Goal: Information Seeking & Learning: Learn about a topic

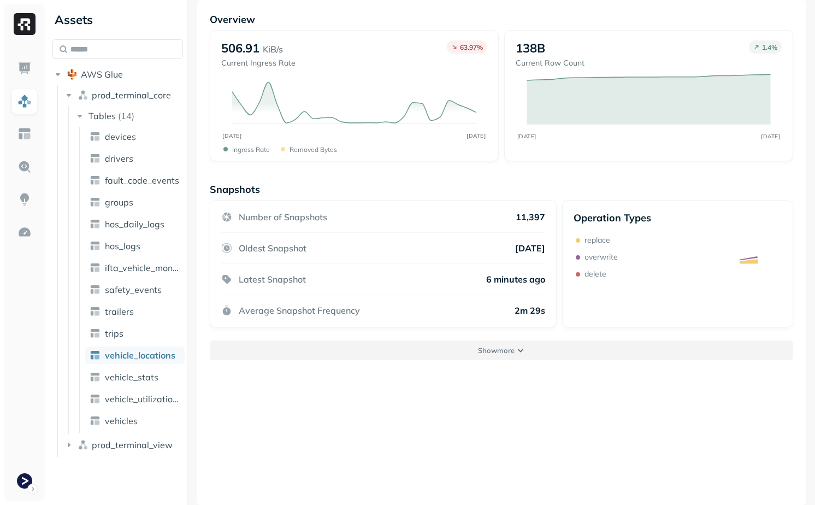
click at [497, 354] on p "Show more" at bounding box center [496, 350] width 37 height 10
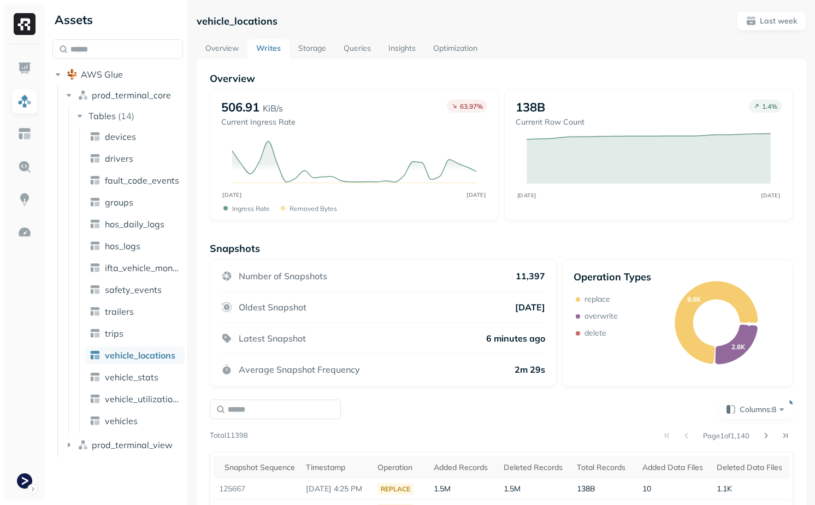
click at [317, 49] on link "Storage" at bounding box center [312, 49] width 45 height 20
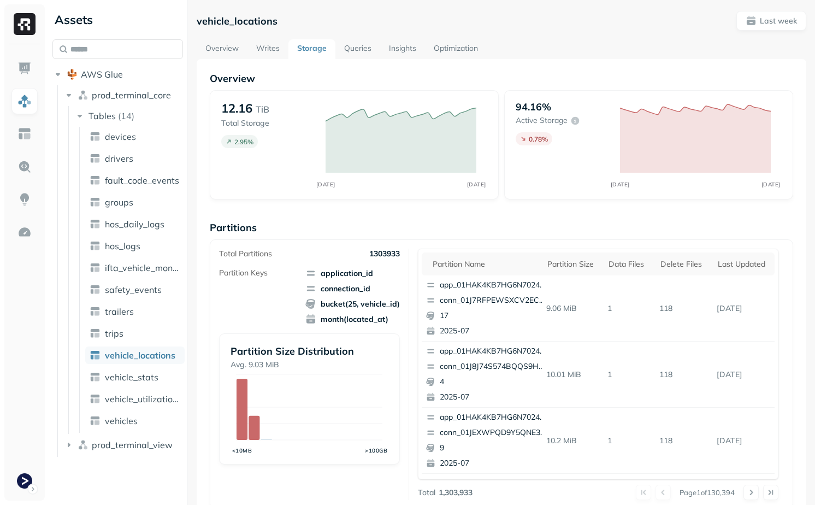
click at [266, 46] on link "Writes" at bounding box center [268, 49] width 41 height 20
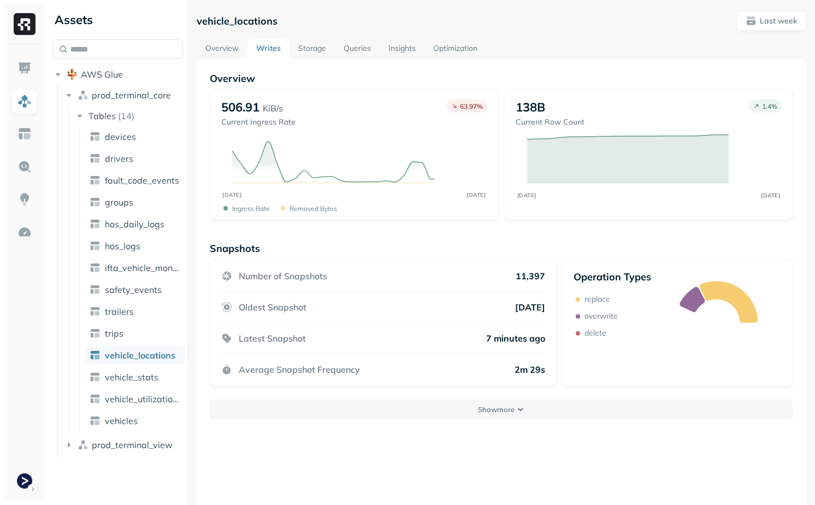
click at [356, 44] on link "Queries" at bounding box center [357, 49] width 45 height 20
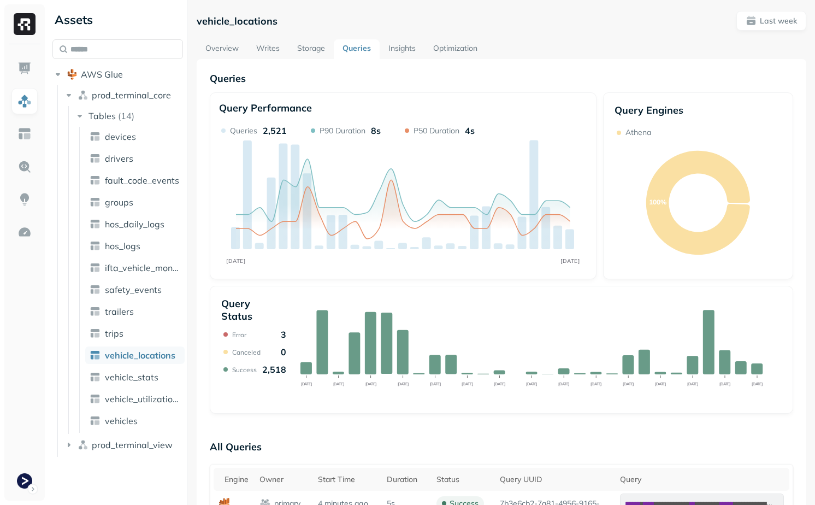
click at [267, 43] on link "Writes" at bounding box center [268, 49] width 41 height 20
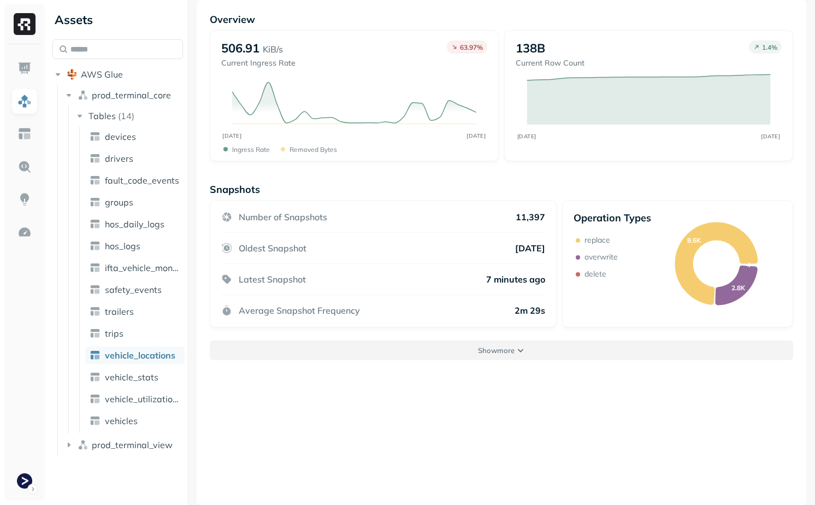
click at [457, 348] on button "Show more" at bounding box center [502, 350] width 584 height 20
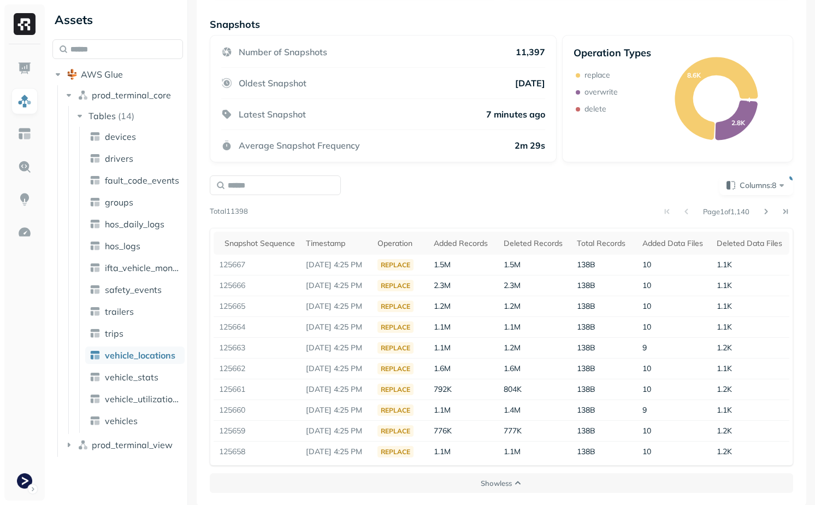
scroll to position [225, 0]
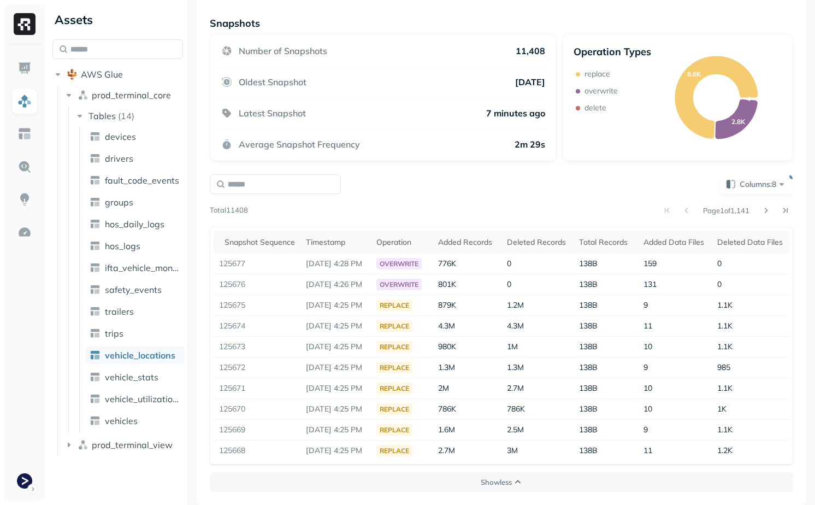
click at [428, 204] on div "Page 1 of 1,141" at bounding box center [520, 210] width 545 height 15
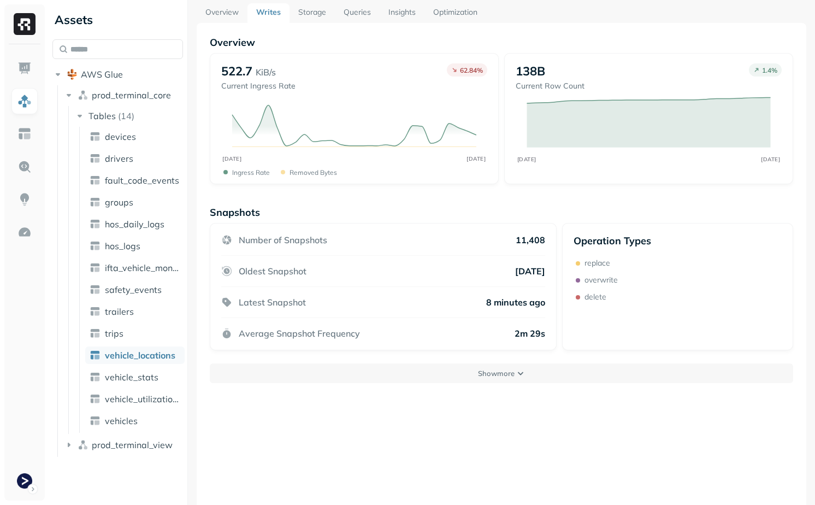
scroll to position [59, 0]
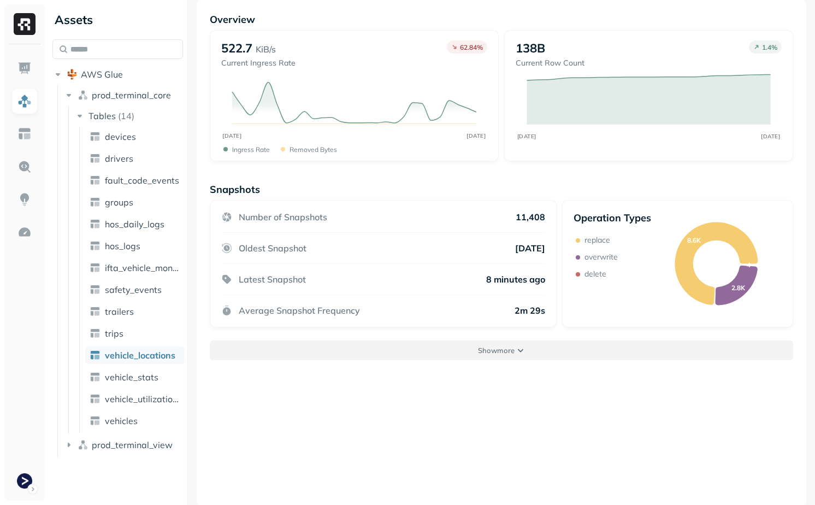
click at [471, 357] on button "Show more" at bounding box center [502, 350] width 584 height 20
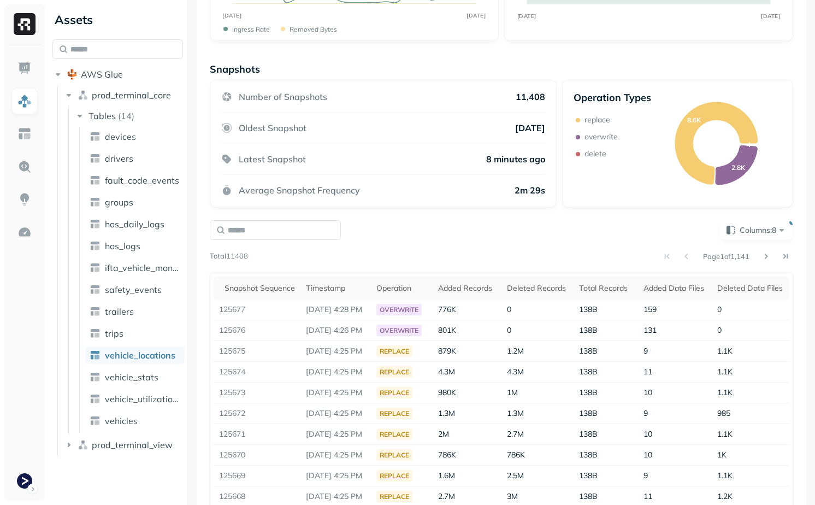
scroll to position [225, 0]
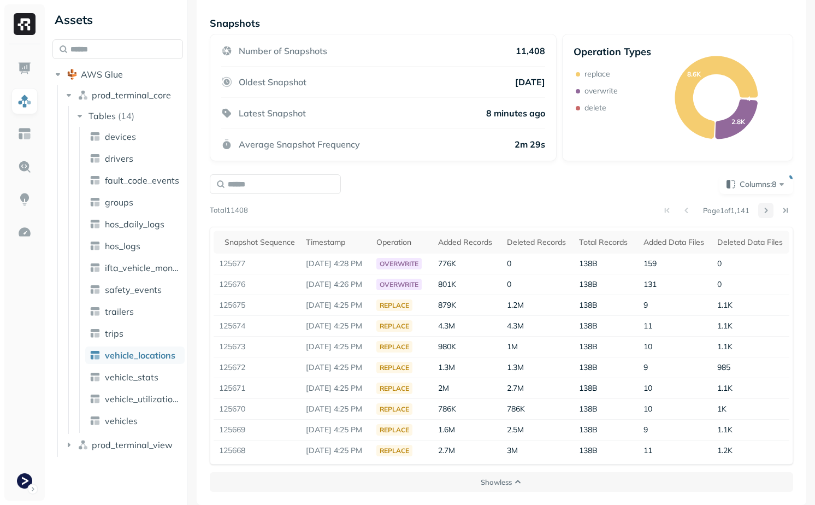
click at [768, 210] on button at bounding box center [766, 210] width 15 height 15
click at [765, 213] on button at bounding box center [766, 210] width 15 height 15
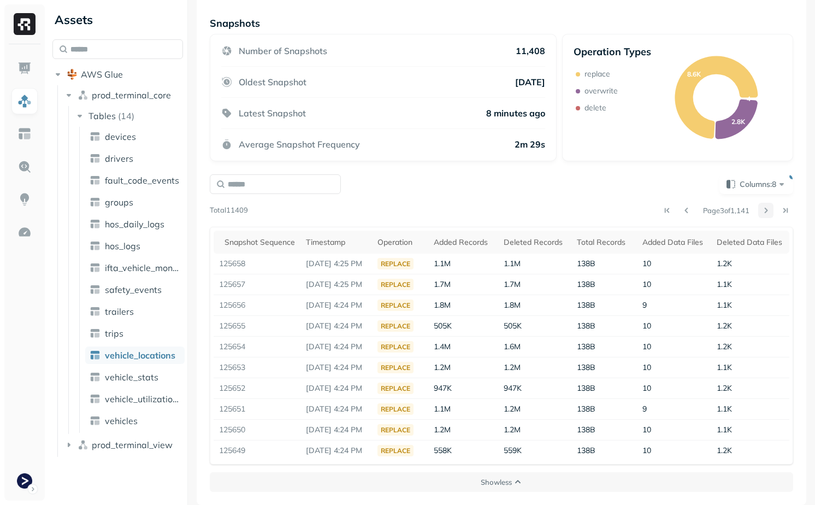
click at [765, 213] on button at bounding box center [766, 210] width 15 height 15
click at [764, 213] on button at bounding box center [766, 210] width 15 height 15
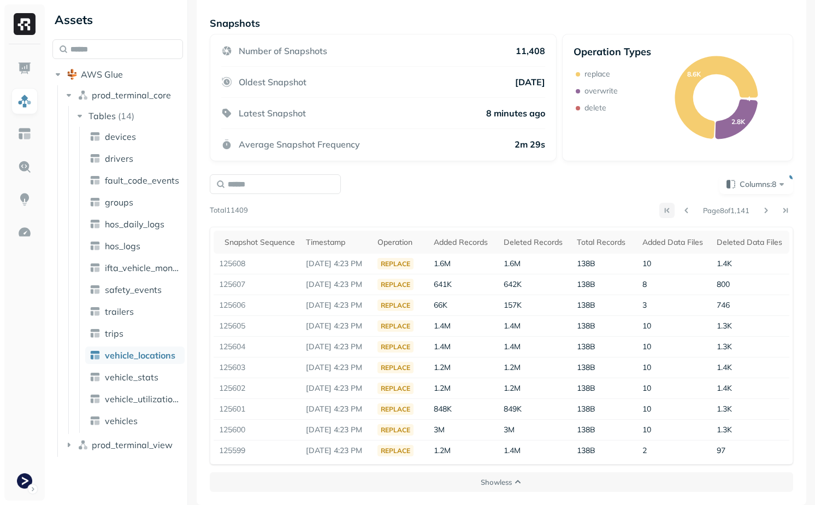
click at [660, 210] on button at bounding box center [667, 210] width 15 height 15
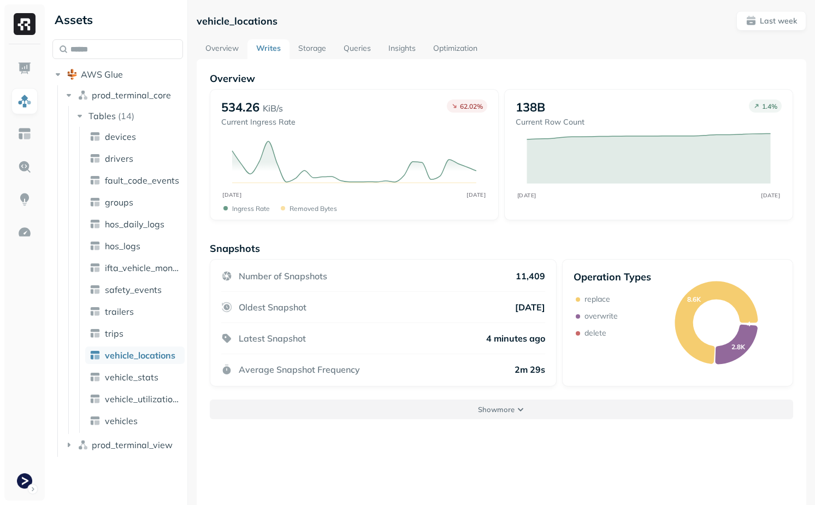
click at [509, 411] on p "Show more" at bounding box center [496, 409] width 37 height 10
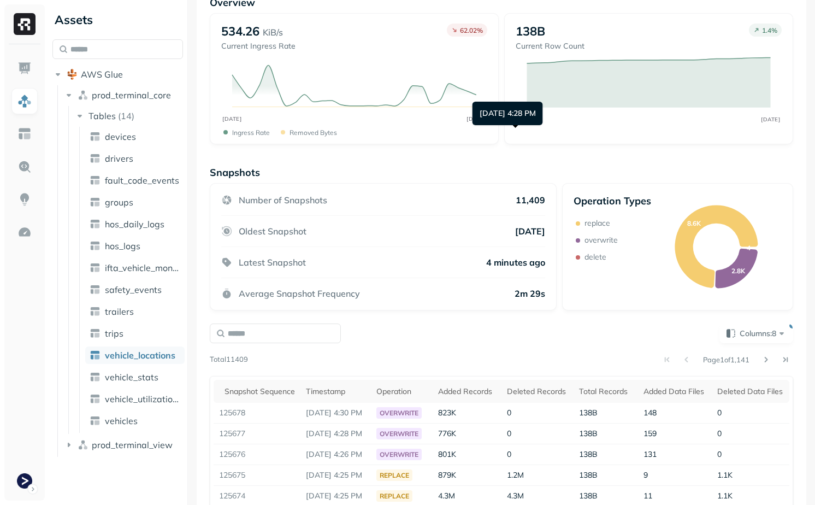
scroll to position [225, 0]
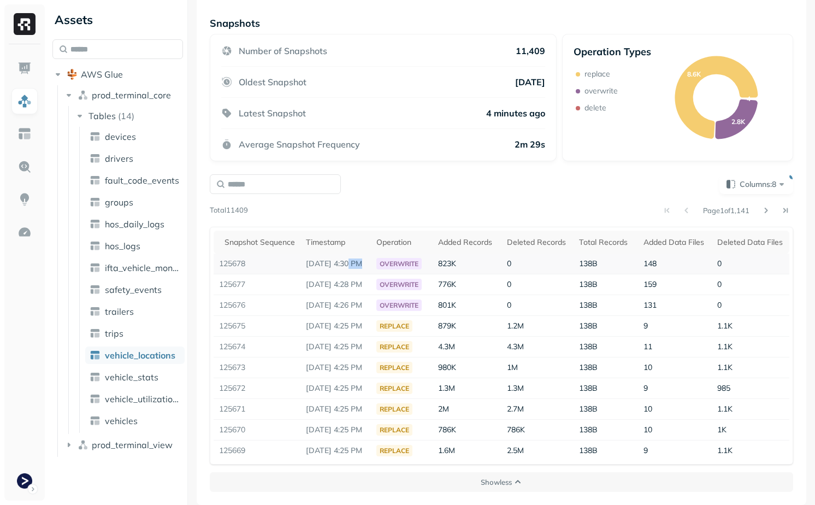
drag, startPoint x: 346, startPoint y: 267, endPoint x: 387, endPoint y: 267, distance: 40.4
click at [387, 267] on tr "125678 Oct 1, 2025 4:30 PM overwrite 823K 0 138B 148 0" at bounding box center [502, 264] width 576 height 21
click at [366, 266] on p "Oct 1, 2025 4:30 PM" at bounding box center [336, 263] width 60 height 10
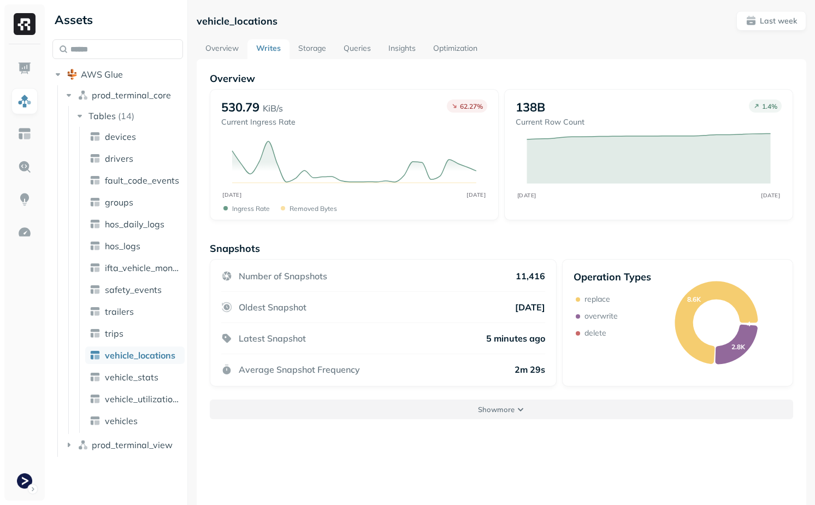
click at [583, 410] on button "Show more" at bounding box center [502, 409] width 584 height 20
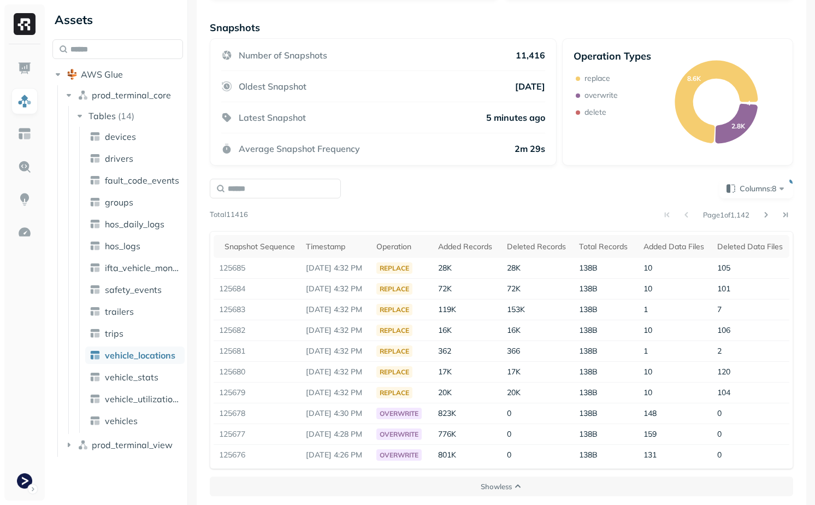
scroll to position [214, 0]
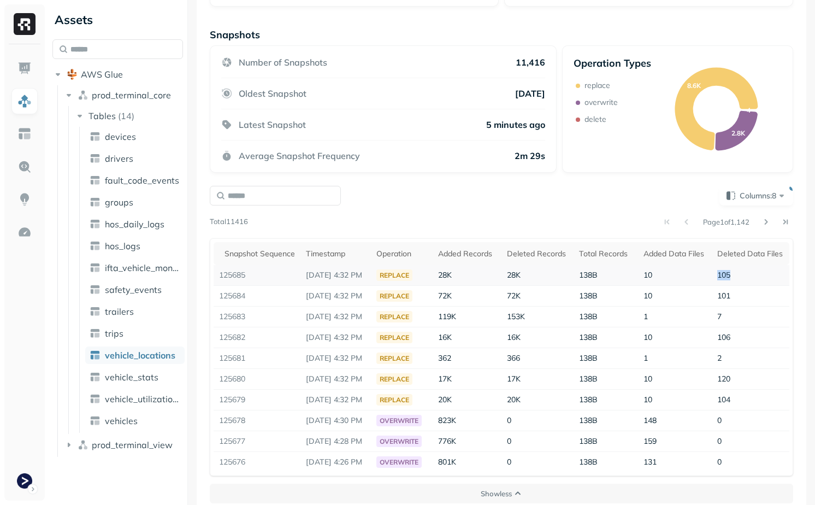
drag, startPoint x: 737, startPoint y: 277, endPoint x: 691, endPoint y: 277, distance: 45.4
click at [691, 277] on tr "125685 Oct 1, 2025 4:32 PM replace 28K 28K 138B 10 105" at bounding box center [502, 275] width 576 height 21
click at [754, 287] on td "101" at bounding box center [751, 296] width 78 height 21
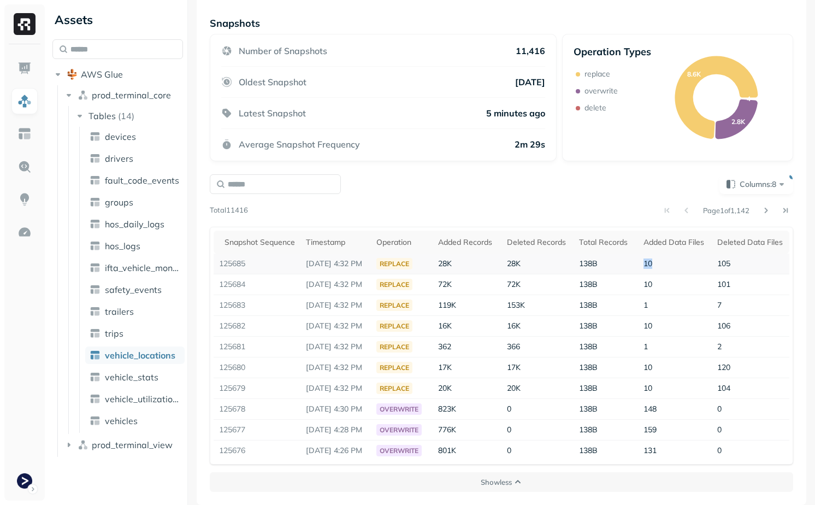
drag, startPoint x: 644, startPoint y: 258, endPoint x: 660, endPoint y: 260, distance: 16.0
click at [660, 260] on td "10" at bounding box center [675, 264] width 74 height 21
drag, startPoint x: 643, startPoint y: 284, endPoint x: 668, endPoint y: 284, distance: 25.7
click at [667, 284] on td "10" at bounding box center [675, 284] width 74 height 21
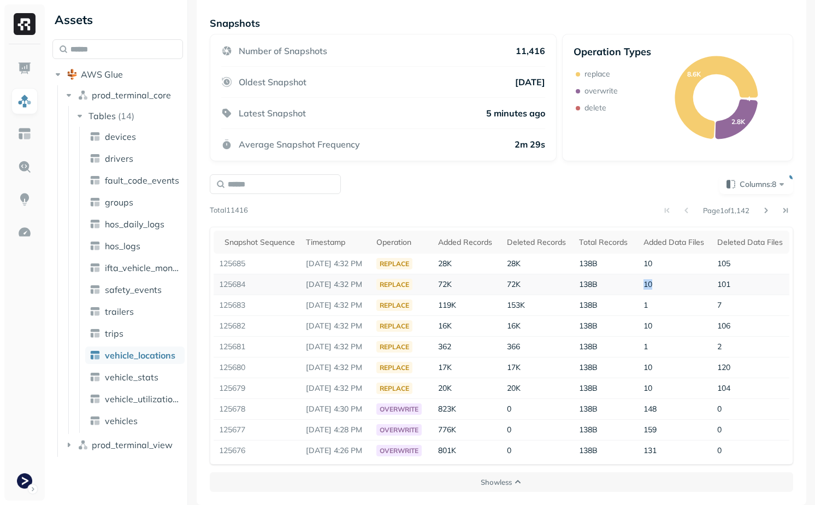
click at [668, 284] on td "10" at bounding box center [675, 284] width 74 height 21
click at [770, 210] on button at bounding box center [766, 210] width 15 height 15
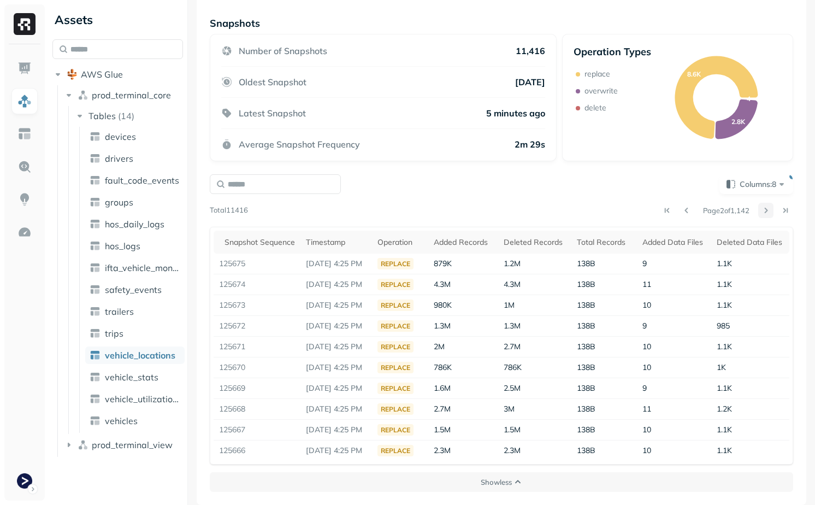
click at [769, 210] on button at bounding box center [766, 210] width 15 height 15
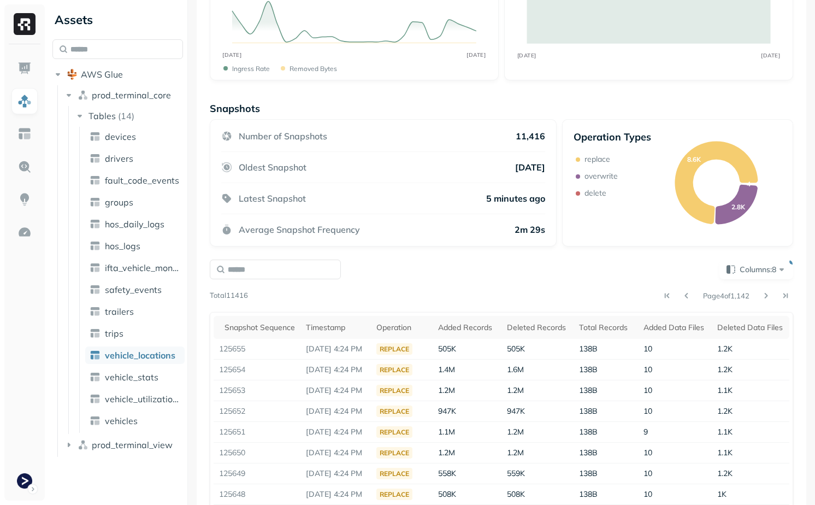
scroll to position [0, 0]
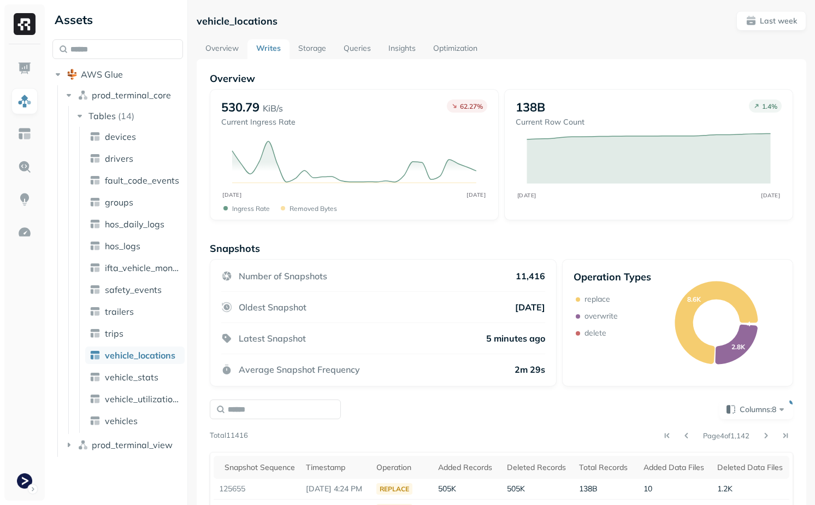
click at [307, 51] on link "Storage" at bounding box center [312, 49] width 45 height 20
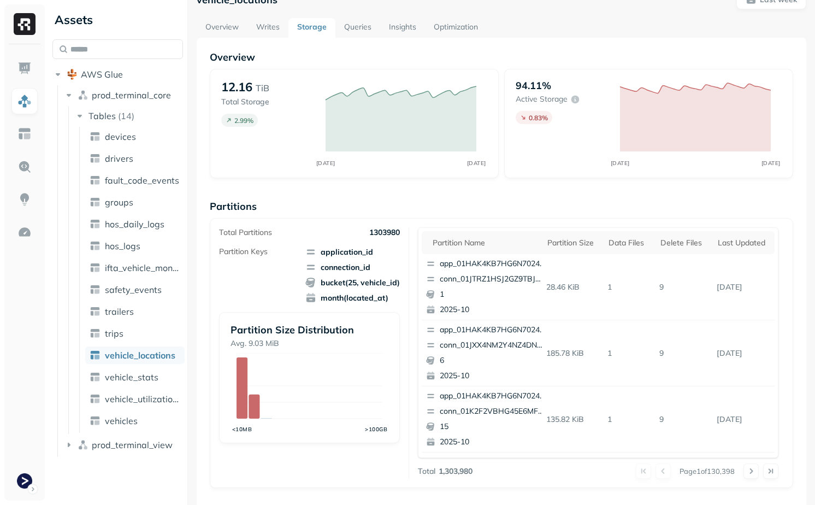
scroll to position [31, 0]
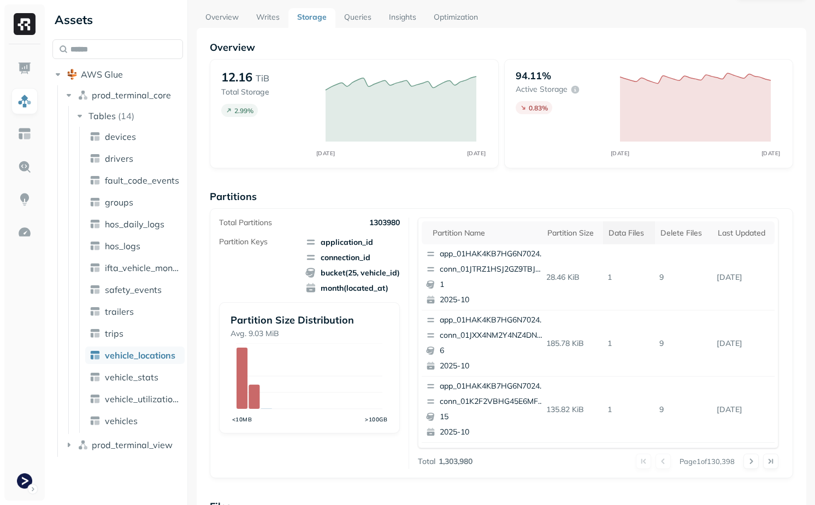
click at [621, 232] on div "Data Files" at bounding box center [629, 233] width 41 height 10
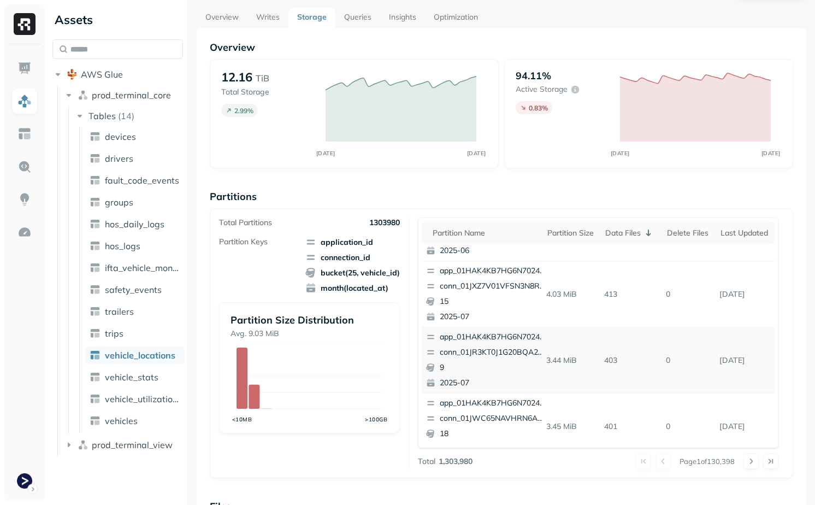
scroll to position [461, 0]
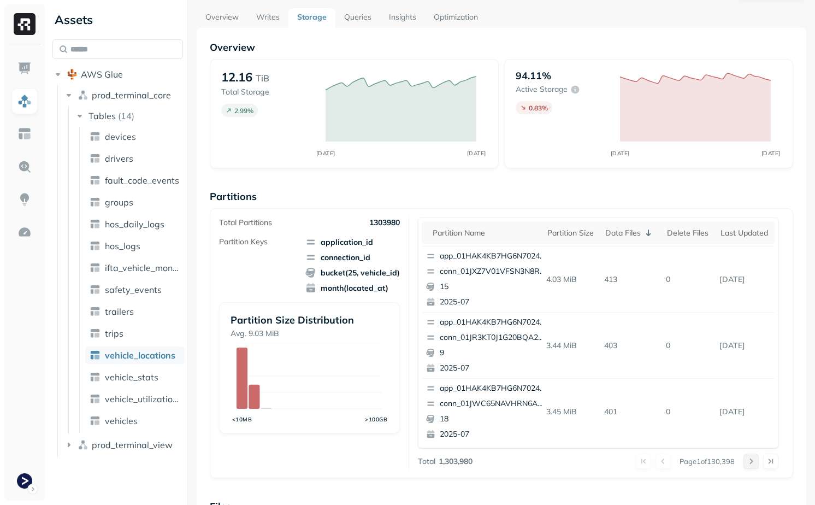
click at [750, 458] on button at bounding box center [751, 461] width 15 height 15
click at [752, 456] on button at bounding box center [751, 461] width 15 height 15
click at [752, 465] on button at bounding box center [751, 461] width 15 height 15
click at [751, 463] on button at bounding box center [751, 461] width 15 height 15
click at [750, 460] on button at bounding box center [751, 461] width 15 height 15
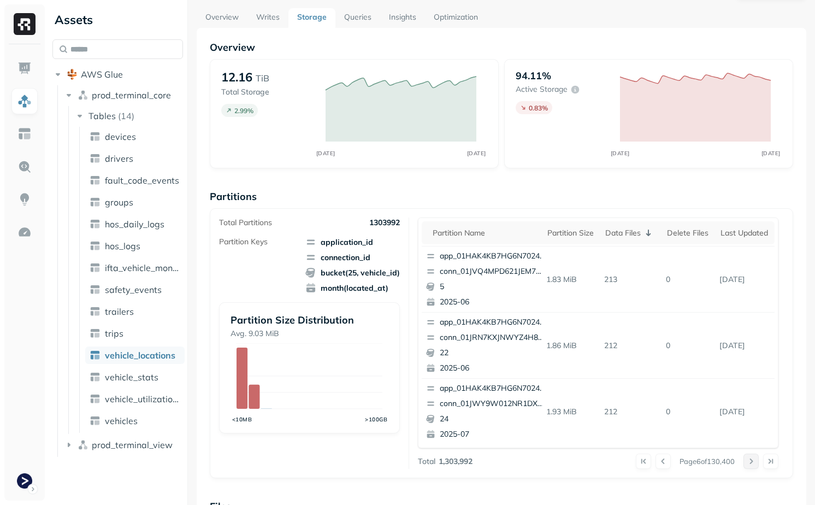
click at [750, 460] on button at bounding box center [751, 461] width 15 height 15
click at [750, 460] on div at bounding box center [761, 461] width 35 height 15
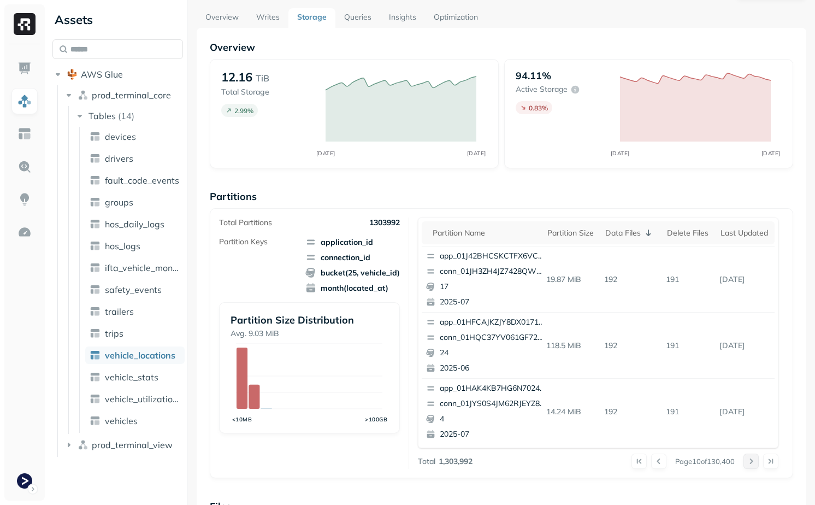
click at [750, 461] on button at bounding box center [751, 461] width 15 height 15
click at [750, 461] on div at bounding box center [761, 461] width 35 height 15
click at [748, 457] on button at bounding box center [751, 461] width 15 height 15
click at [749, 458] on button at bounding box center [751, 461] width 15 height 15
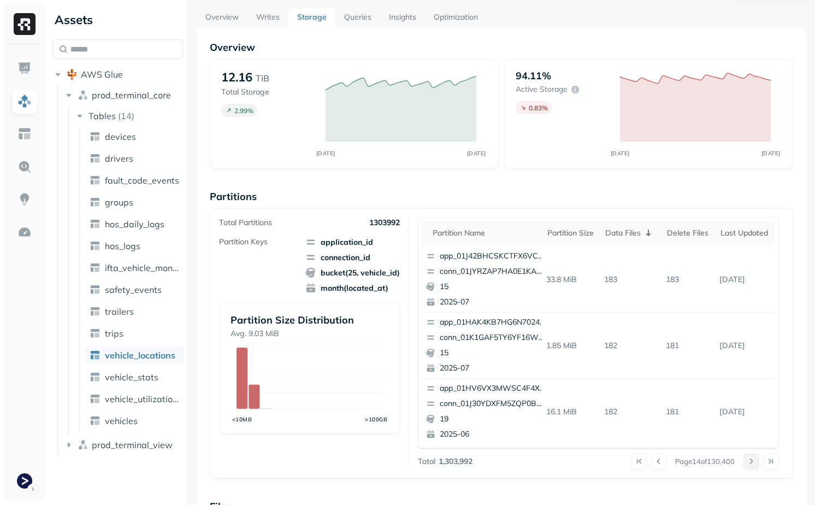
click at [749, 458] on button at bounding box center [751, 461] width 15 height 15
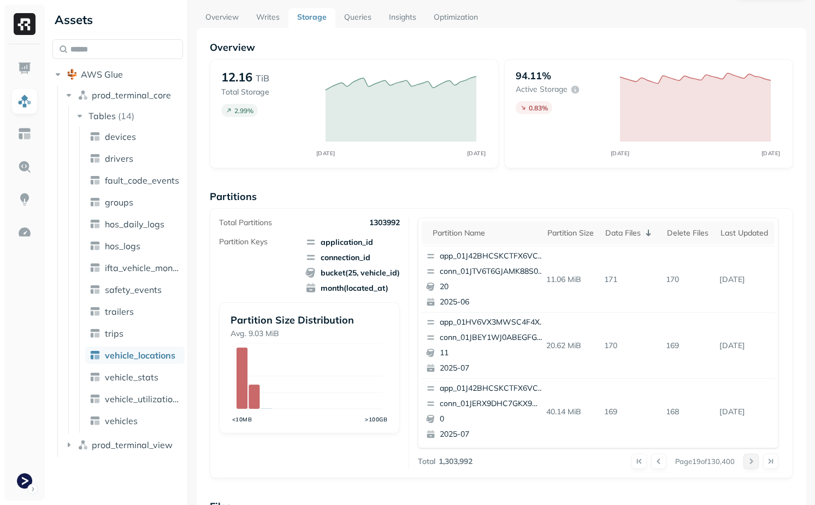
click at [749, 458] on button at bounding box center [751, 461] width 15 height 15
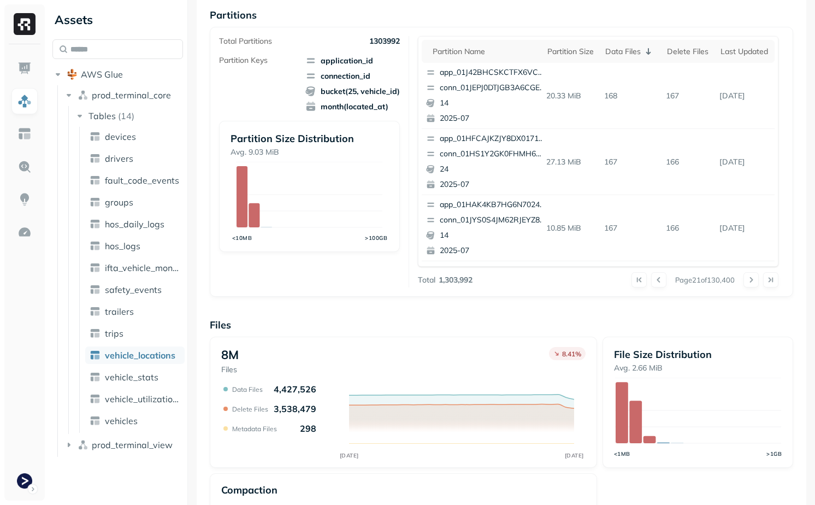
scroll to position [225, 0]
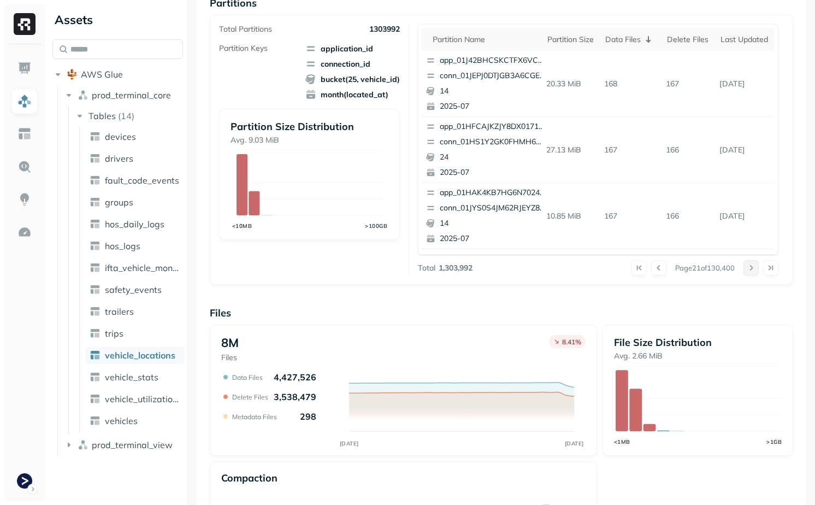
click at [749, 267] on button at bounding box center [751, 267] width 15 height 15
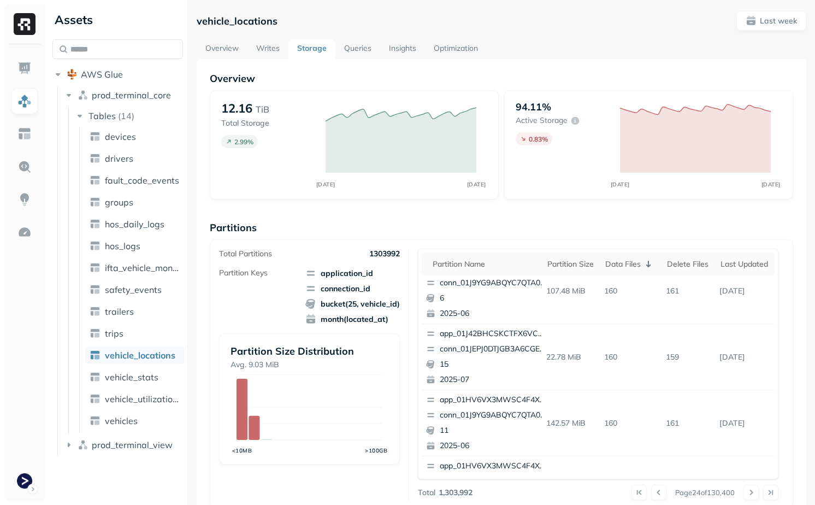
scroll to position [461, 0]
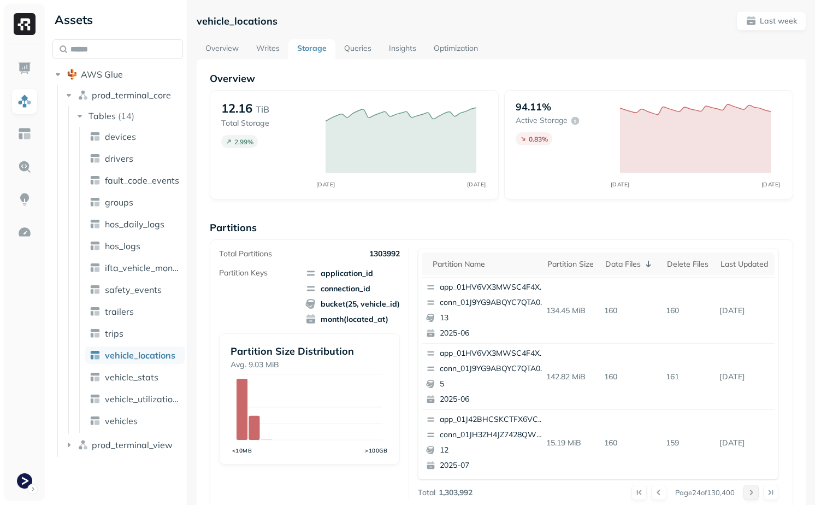
click at [746, 493] on button at bounding box center [751, 492] width 15 height 15
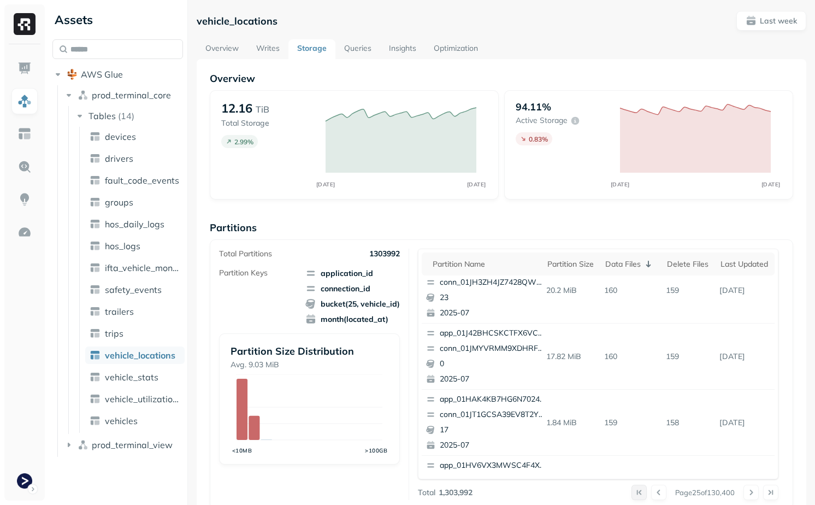
click at [635, 487] on button at bounding box center [639, 492] width 15 height 15
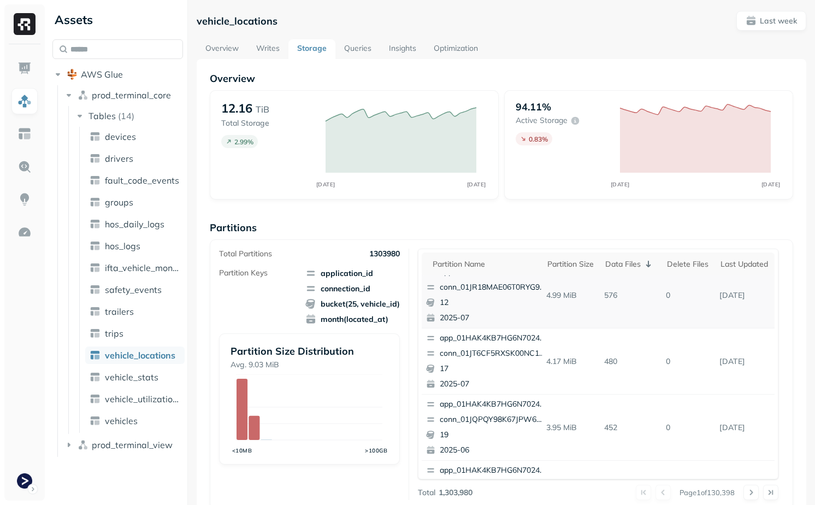
scroll to position [0, 0]
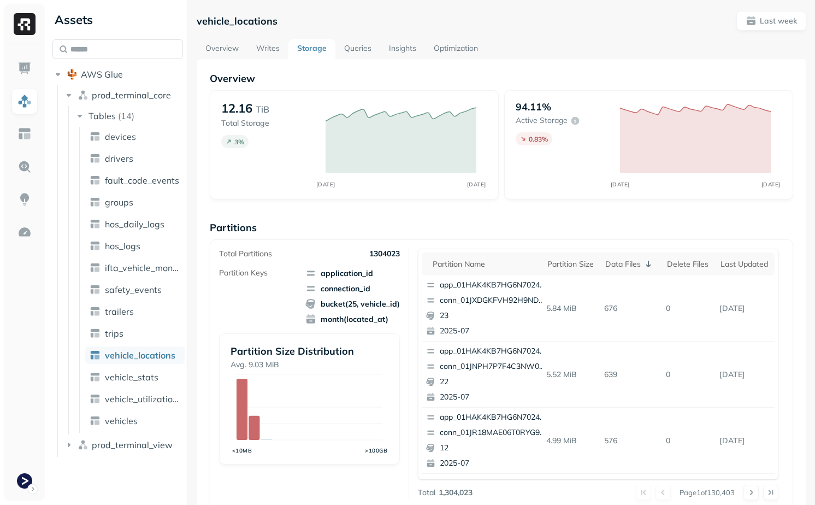
click at [266, 43] on link "Writes" at bounding box center [268, 49] width 41 height 20
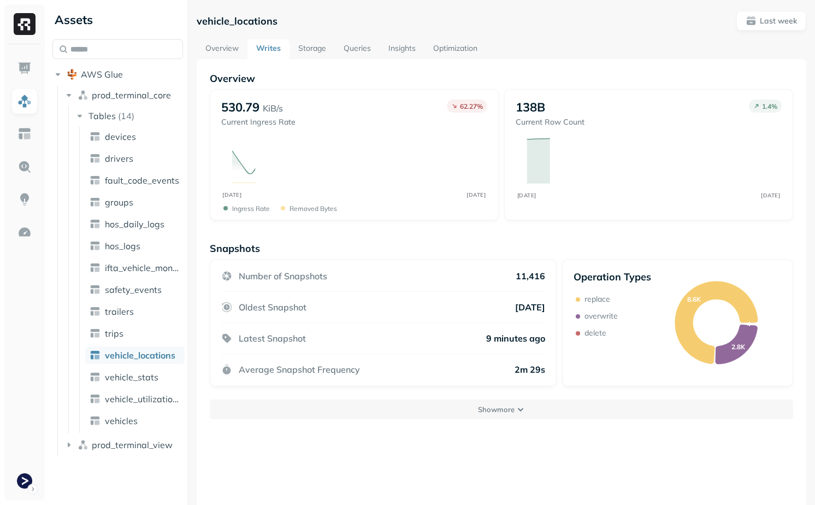
scroll to position [59, 0]
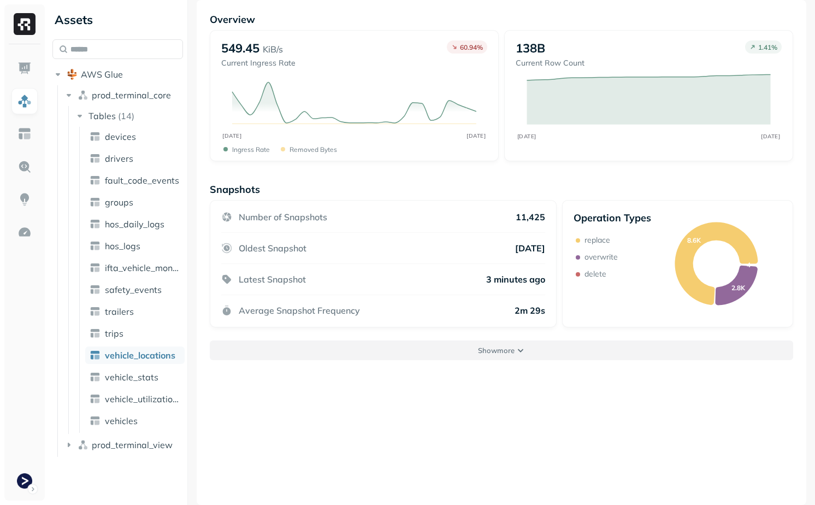
click at [409, 351] on button "Show more" at bounding box center [502, 350] width 584 height 20
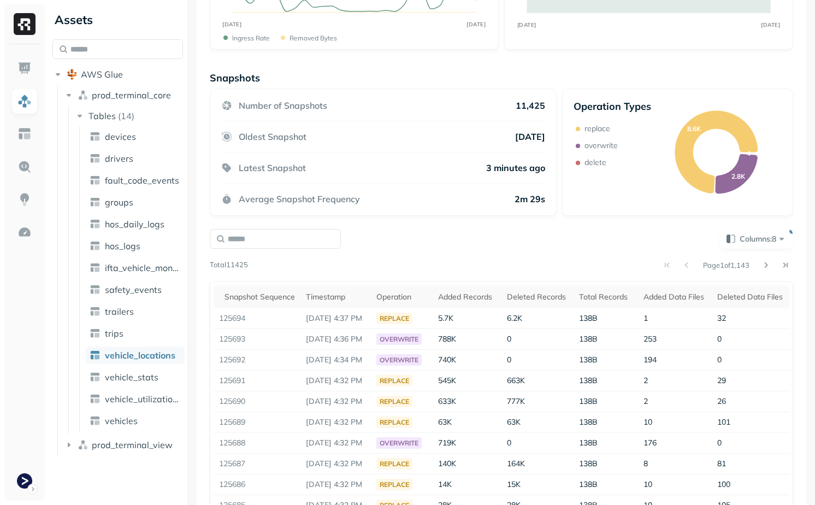
scroll to position [0, 0]
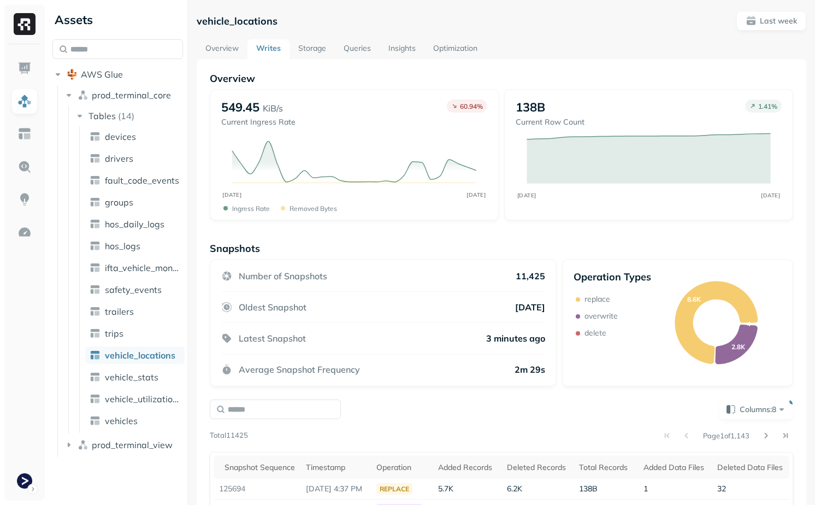
click at [209, 43] on link "Overview" at bounding box center [222, 49] width 51 height 20
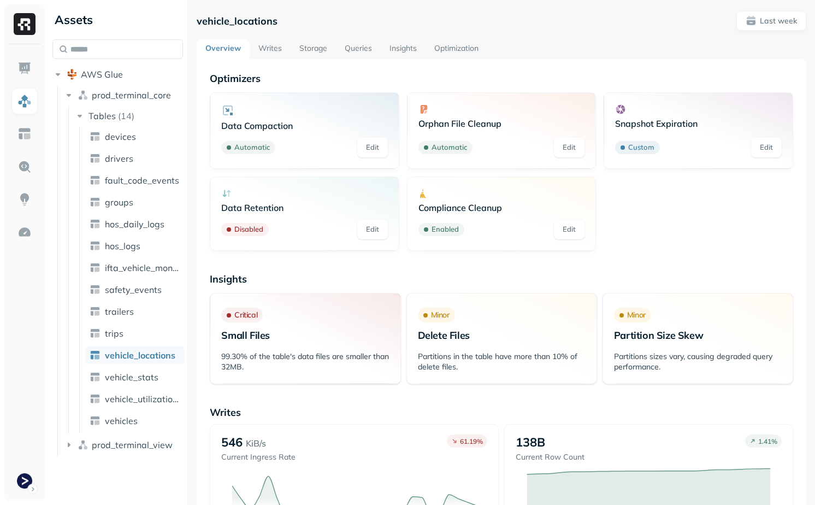
click at [320, 46] on link "Storage" at bounding box center [313, 49] width 45 height 20
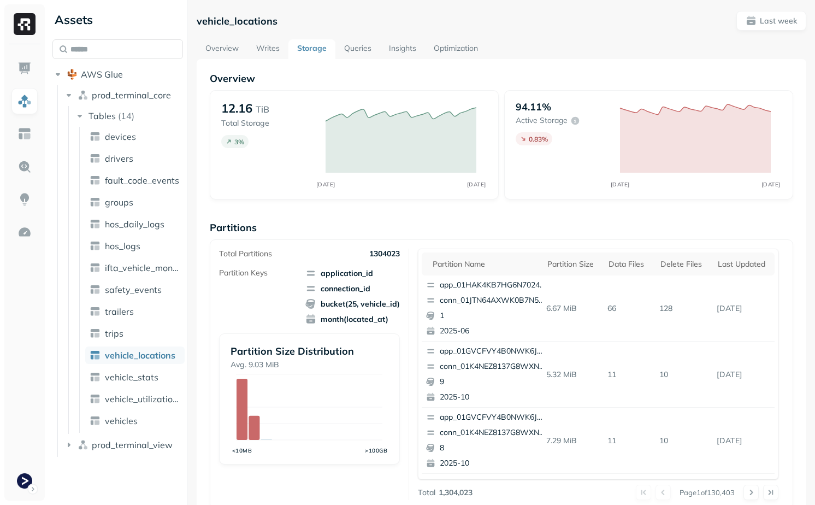
click at [343, 209] on div "Overview 12.16 TiB Total Storage 3 % SEP 24 OCT 01 94.11% Active storage 0.83 %…" at bounding box center [502, 447] width 584 height 750
click at [267, 47] on link "Writes" at bounding box center [268, 49] width 41 height 20
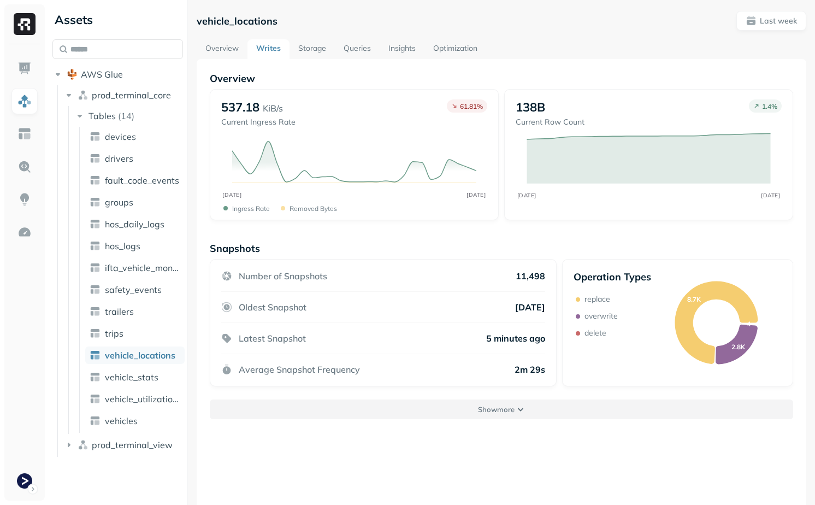
click at [455, 402] on button "Show more" at bounding box center [502, 409] width 584 height 20
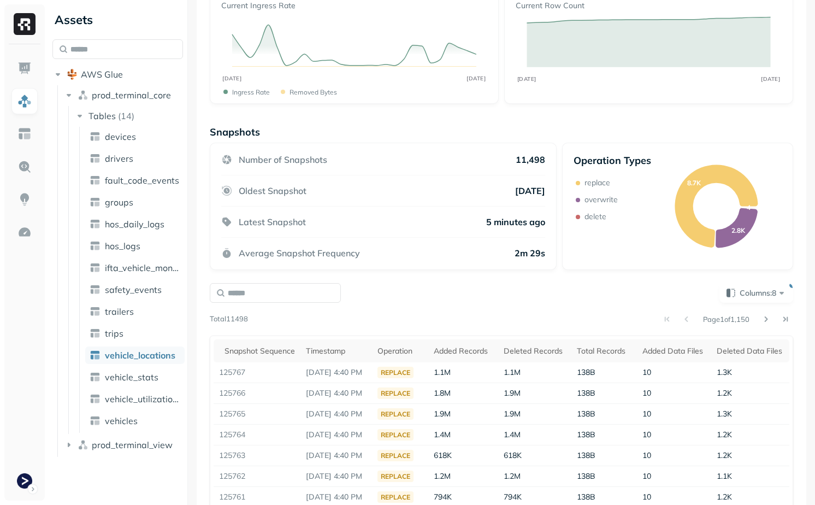
scroll to position [225, 0]
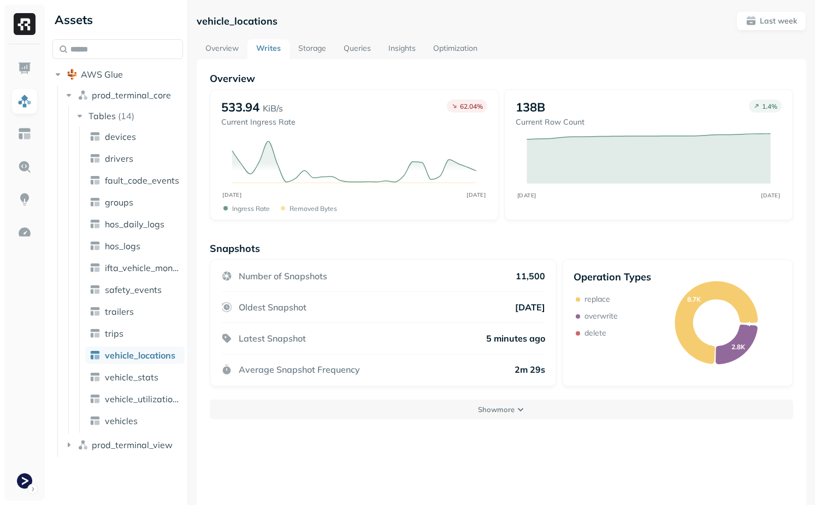
scroll to position [59, 0]
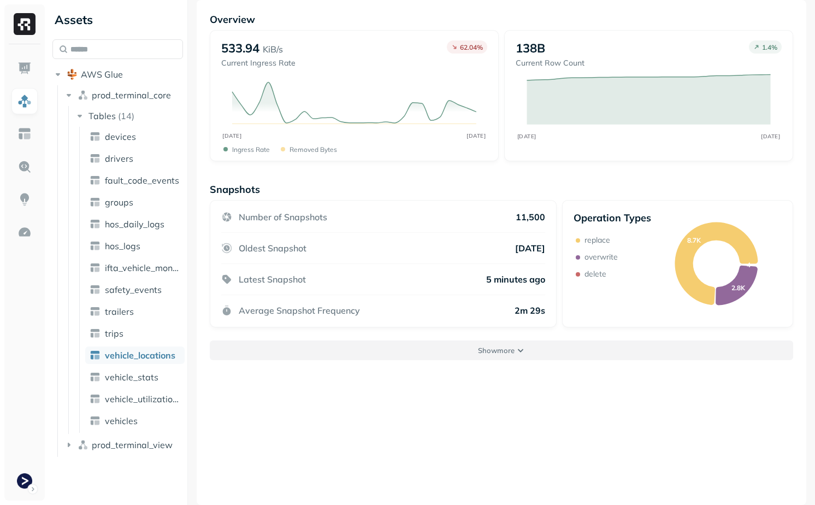
click at [583, 346] on button "Show more" at bounding box center [502, 350] width 584 height 20
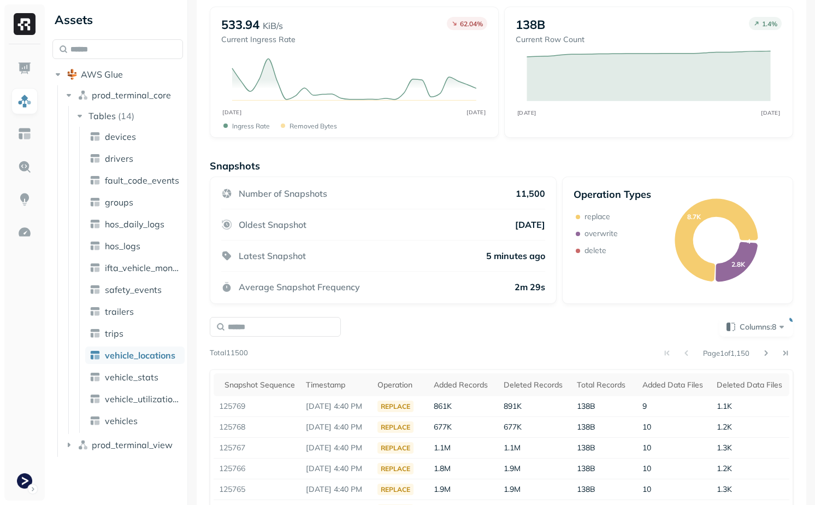
scroll to position [0, 0]
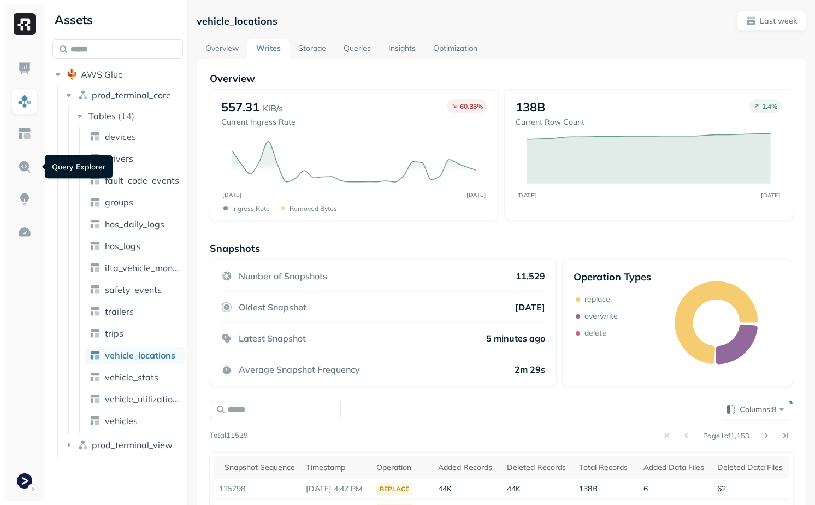
click at [277, 63] on div "Overview 557.31 KiB/s Current Ingress Rate 60.38 % SEP [DATE] Ingress Rate Remo…" at bounding box center [502, 394] width 610 height 671
click at [324, 62] on div "Overview 557.31 KiB/s Current Ingress Rate 60.38 % SEP [DATE] Ingress Rate Remo…" at bounding box center [502, 394] width 610 height 671
click at [318, 55] on link "Storage" at bounding box center [312, 49] width 45 height 20
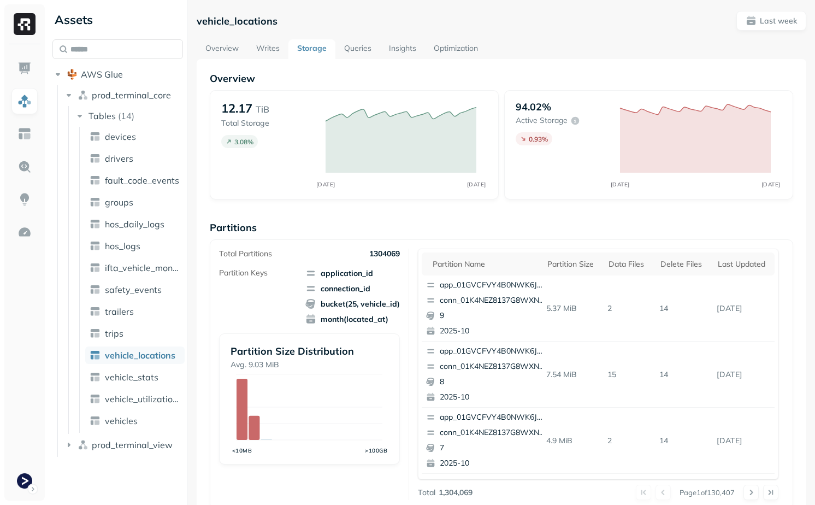
click at [473, 57] on link "Optimization" at bounding box center [456, 49] width 62 height 20
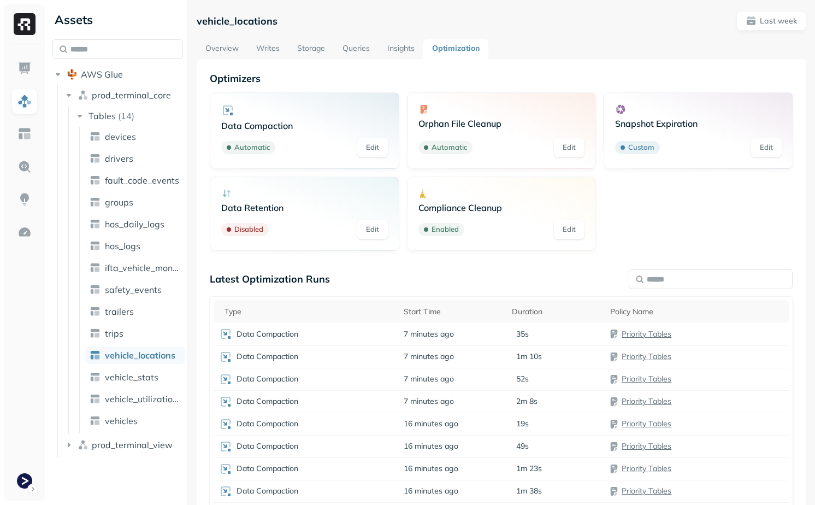
scroll to position [85, 0]
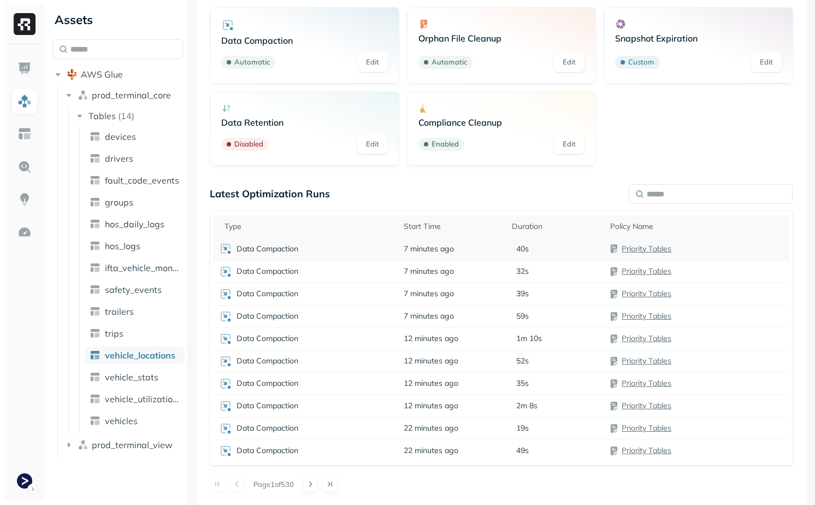
click at [377, 245] on div "Data Compaction" at bounding box center [306, 248] width 174 height 13
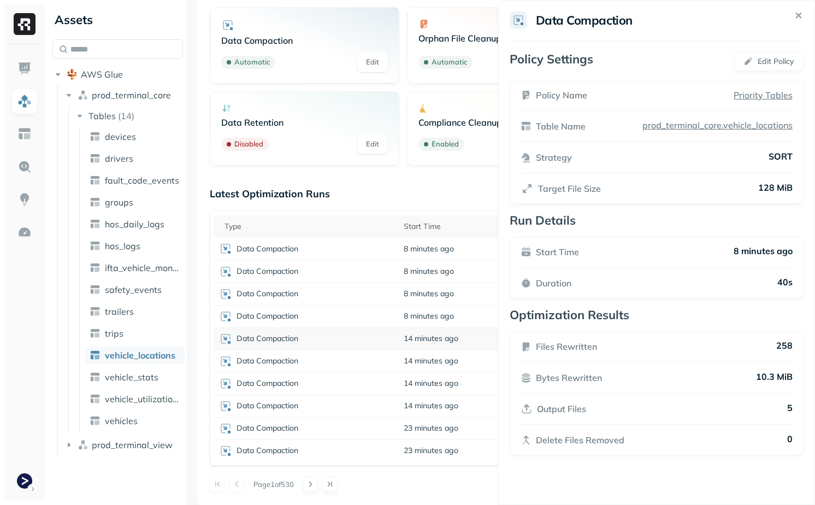
click at [380, 328] on html "Assets AWS Glue prod_terminal_core Tables ( 14 ) devices drivers fault_code_eve…" at bounding box center [407, 252] width 815 height 505
click at [379, 348] on td "Data Compaction" at bounding box center [306, 338] width 185 height 22
click at [379, 360] on div "Data Compaction" at bounding box center [306, 361] width 174 height 13
click at [385, 385] on div "Data Compaction" at bounding box center [306, 383] width 174 height 13
click at [386, 398] on td "Data Compaction" at bounding box center [306, 406] width 185 height 22
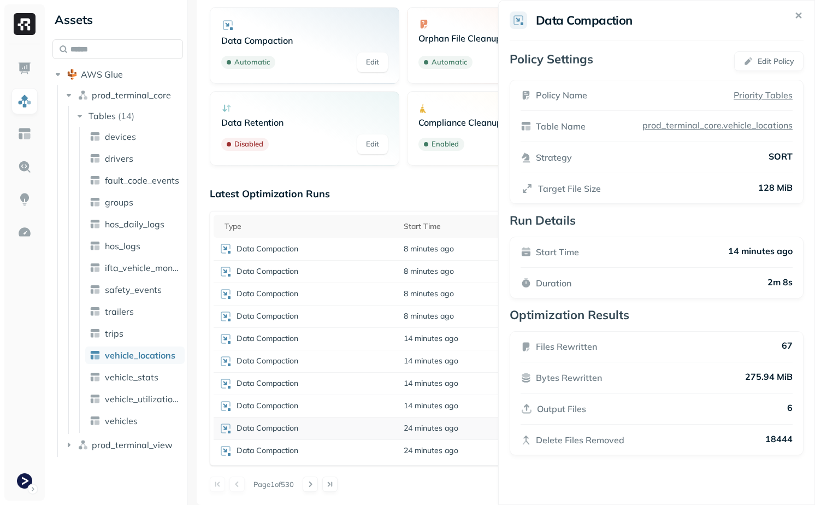
click at [385, 419] on td "Data Compaction" at bounding box center [306, 428] width 185 height 22
click at [391, 443] on td "Data Compaction" at bounding box center [306, 450] width 185 height 22
click at [426, 470] on div "Latest Optimization Runs Type Start Time Duration Policy Name Data Compaction 8…" at bounding box center [502, 339] width 584 height 304
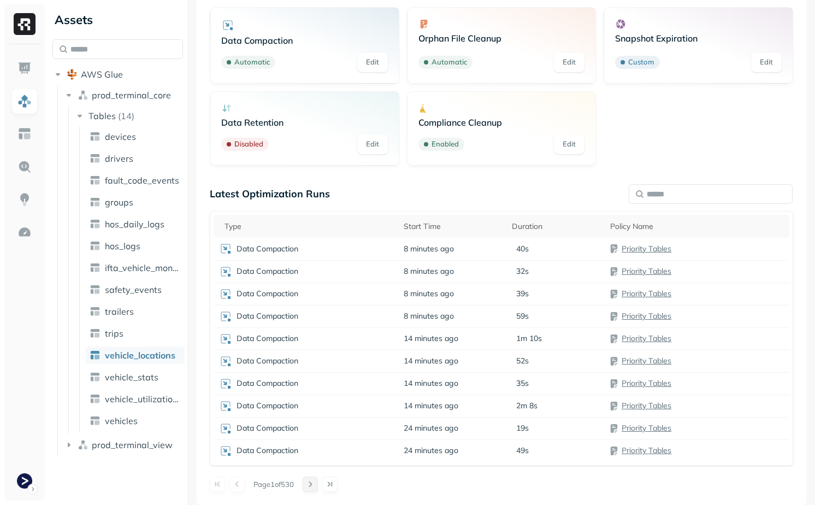
click at [315, 485] on button at bounding box center [310, 484] width 15 height 15
click at [368, 410] on div "Data Compaction" at bounding box center [306, 405] width 174 height 13
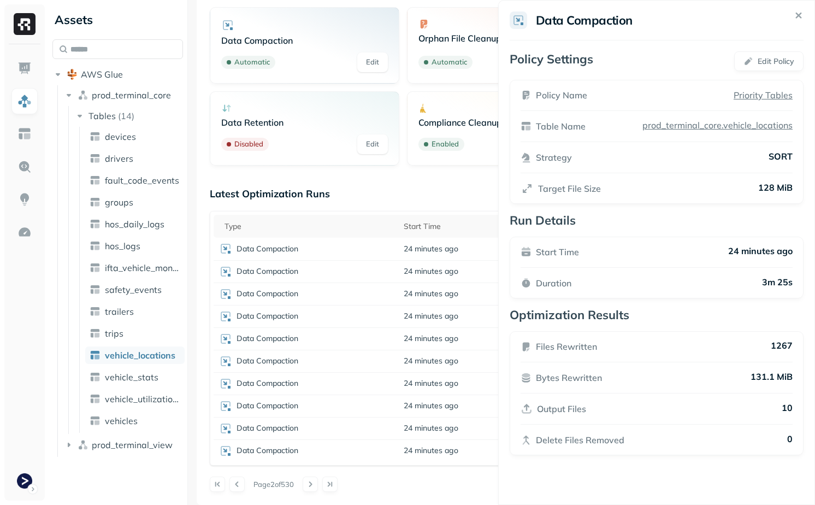
click at [400, 465] on html "Assets AWS Glue prod_terminal_core Tables ( 14 ) devices drivers fault_code_eve…" at bounding box center [407, 252] width 815 height 505
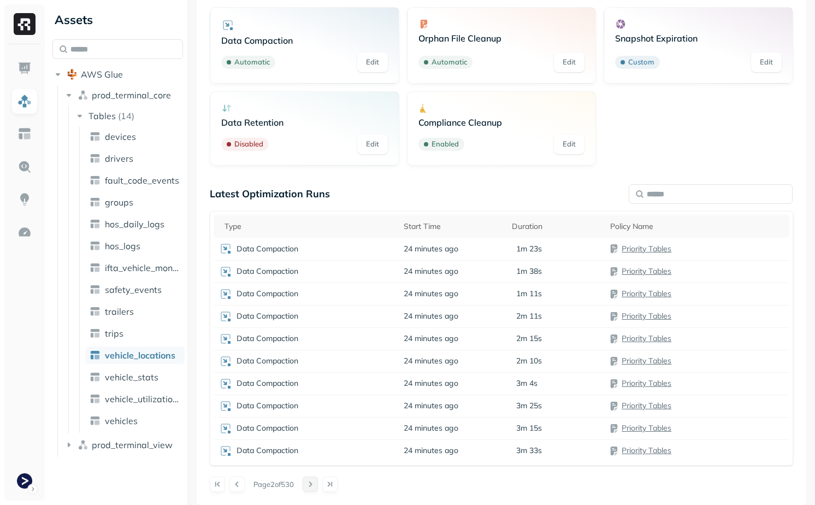
click at [316, 483] on button at bounding box center [310, 484] width 15 height 15
click at [381, 331] on td "Data Compaction" at bounding box center [306, 338] width 185 height 22
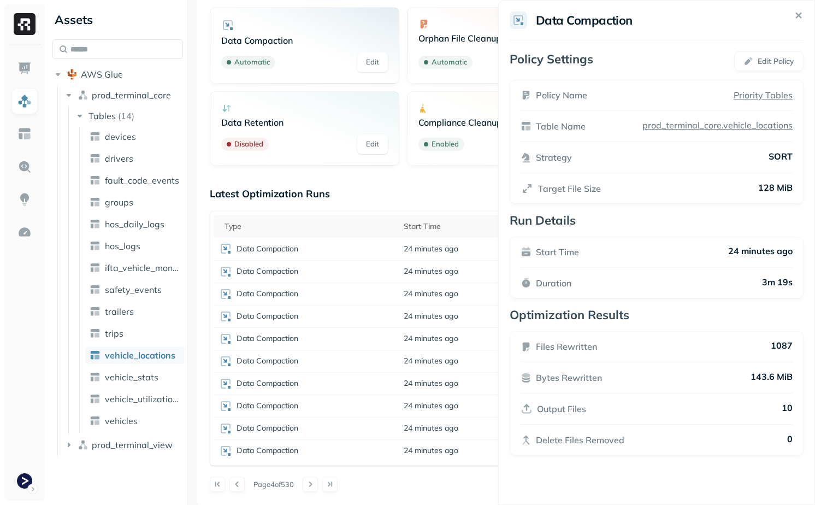
click at [552, 408] on p "Output Files" at bounding box center [561, 408] width 49 height 13
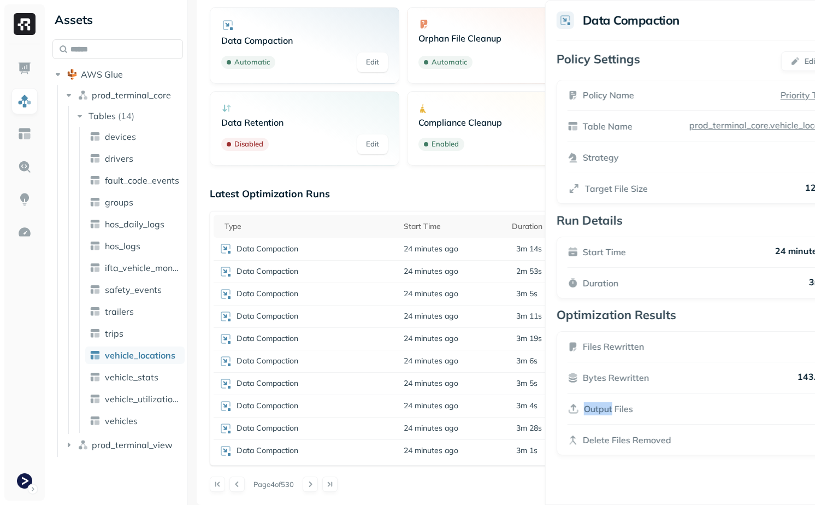
drag, startPoint x: 552, startPoint y: 408, endPoint x: 601, endPoint y: 408, distance: 48.6
click at [601, 408] on p "Output Files" at bounding box center [608, 408] width 49 height 13
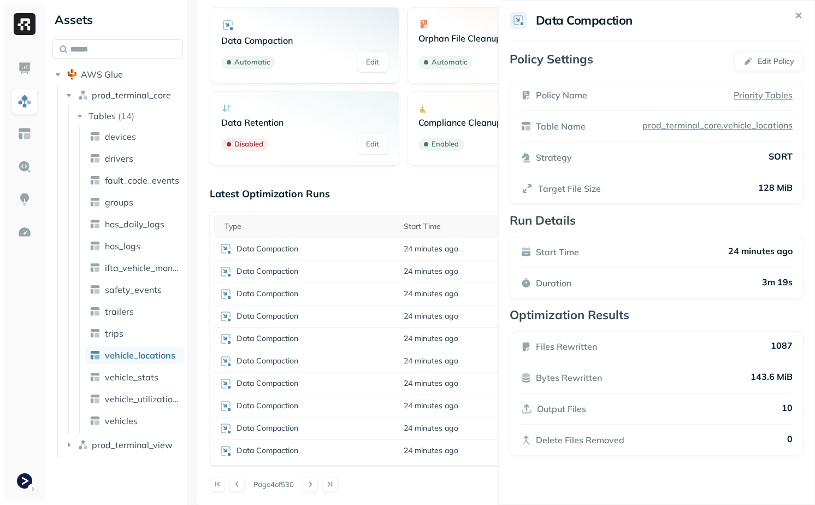
click at [601, 408] on div "Output Files 10" at bounding box center [657, 408] width 272 height 13
click at [417, 471] on html "Assets AWS Glue prod_terminal_core Tables ( 14 ) devices drivers fault_code_eve…" at bounding box center [407, 252] width 815 height 505
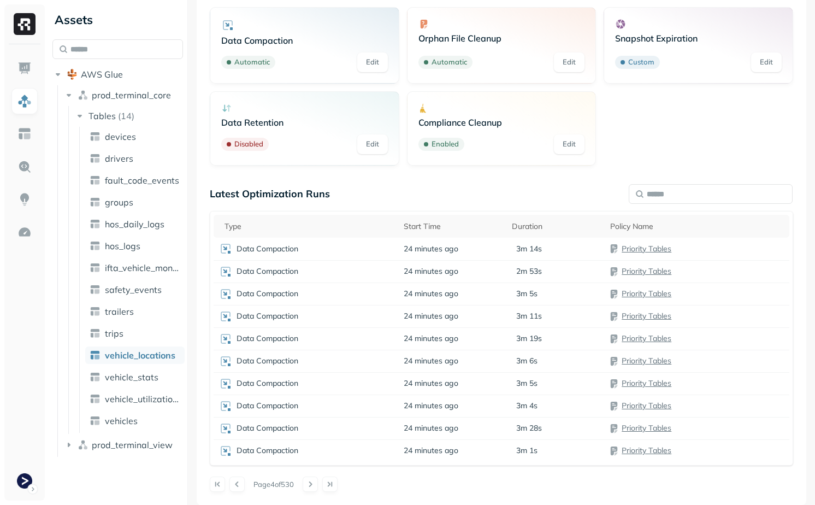
scroll to position [0, 0]
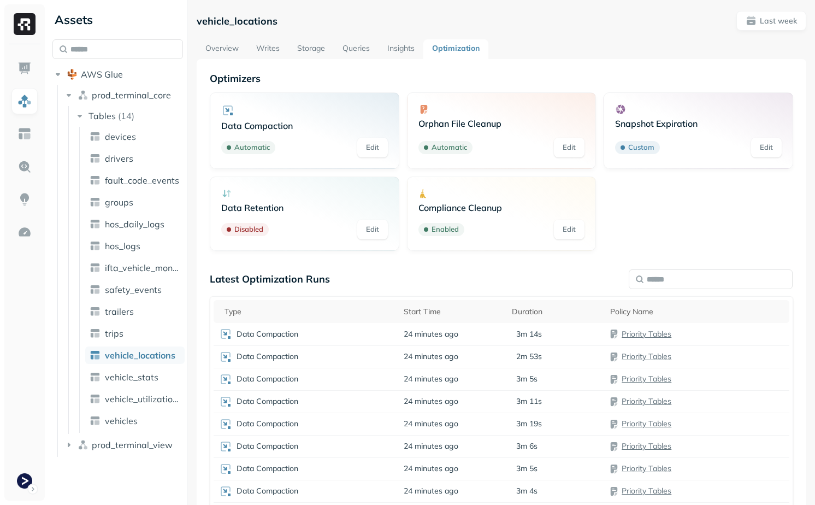
click at [280, 51] on link "Writes" at bounding box center [268, 49] width 41 height 20
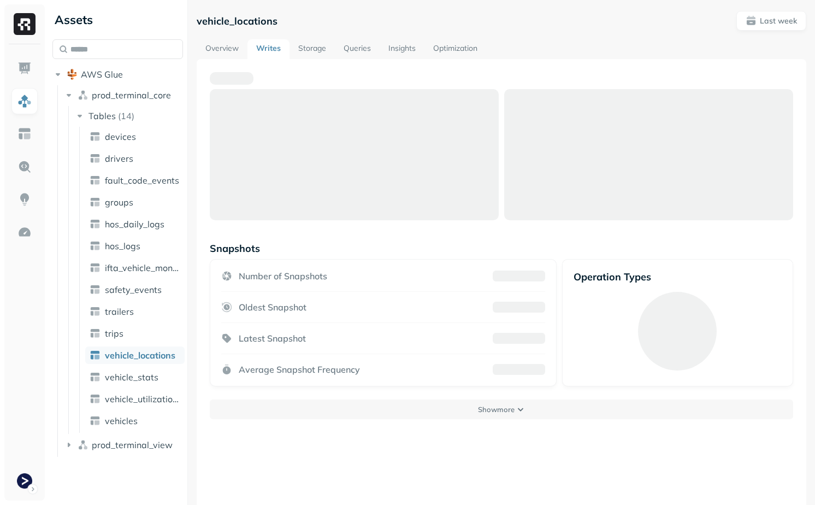
click at [308, 54] on link "Storage" at bounding box center [312, 49] width 45 height 20
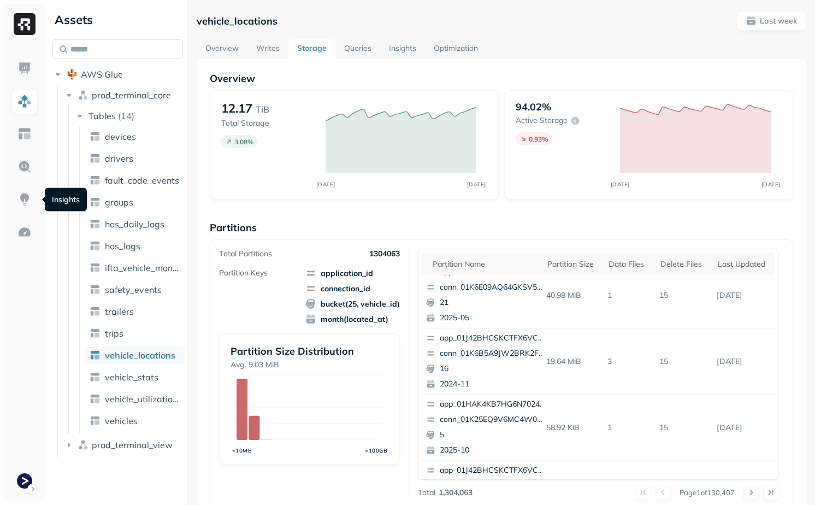
click at [267, 53] on link "Writes" at bounding box center [268, 49] width 41 height 20
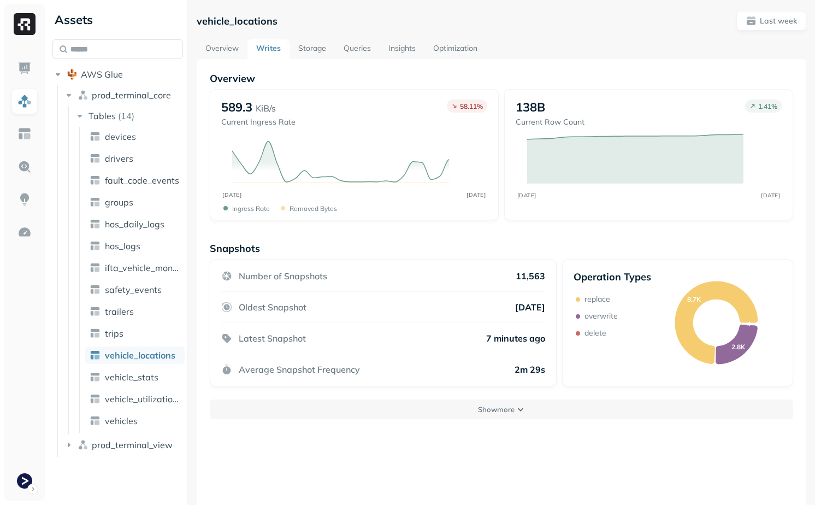
click at [428, 422] on div "Overview 589.3 KiB/s Current Ingress Rate 58.11 % SEP [DATE] Ingress Rate Remov…" at bounding box center [502, 311] width 610 height 505
click at [428, 412] on button "Show more" at bounding box center [502, 409] width 584 height 20
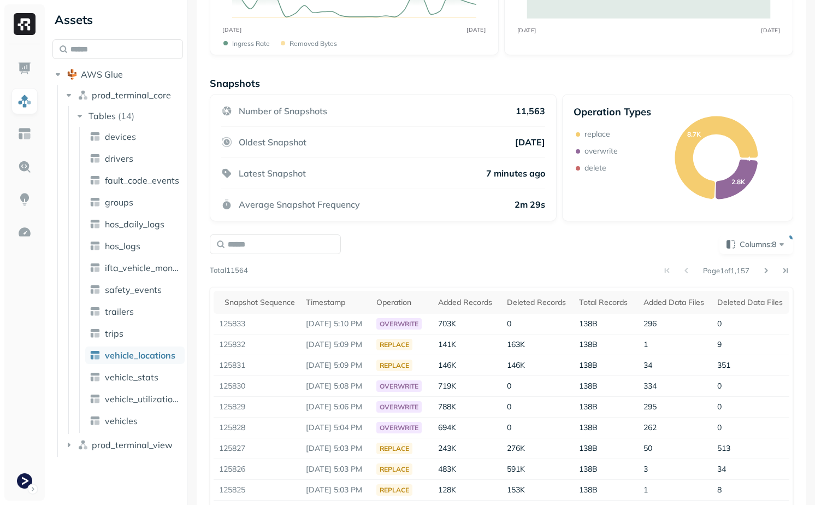
scroll to position [225, 0]
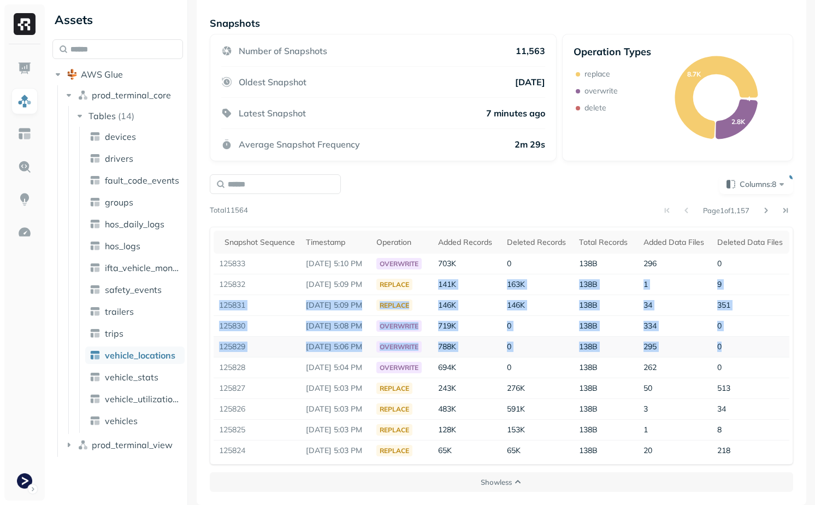
drag, startPoint x: 442, startPoint y: 282, endPoint x: 728, endPoint y: 347, distance: 293.1
click at [728, 347] on tbody "125833 [DATE] 5:10 PM overwrite 703K 0 138B 296 0 125832 [DATE] 5:09 PM replace…" at bounding box center [502, 357] width 576 height 207
click at [727, 347] on td "0" at bounding box center [751, 347] width 78 height 21
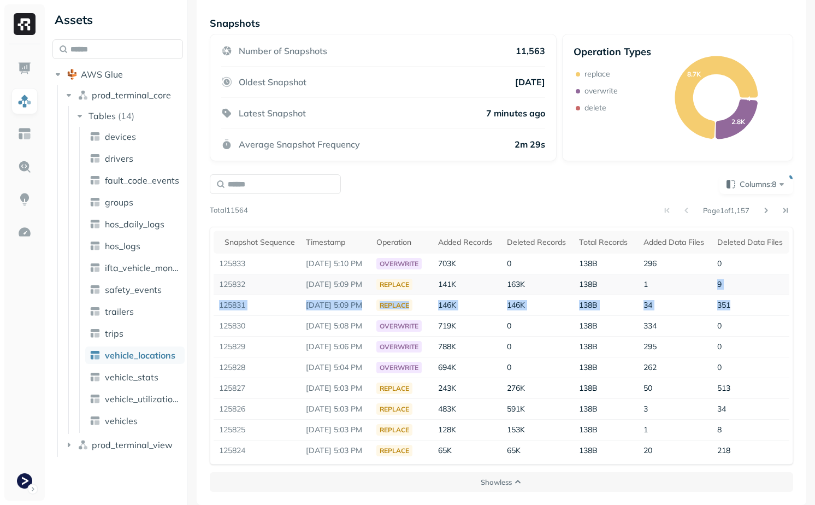
drag, startPoint x: 738, startPoint y: 312, endPoint x: 732, endPoint y: 278, distance: 35.0
click at [732, 278] on tbody "125833 [DATE] 5:10 PM overwrite 703K 0 138B 296 0 125832 [DATE] 5:09 PM replace…" at bounding box center [502, 357] width 576 height 207
click at [732, 278] on td "9" at bounding box center [751, 284] width 78 height 21
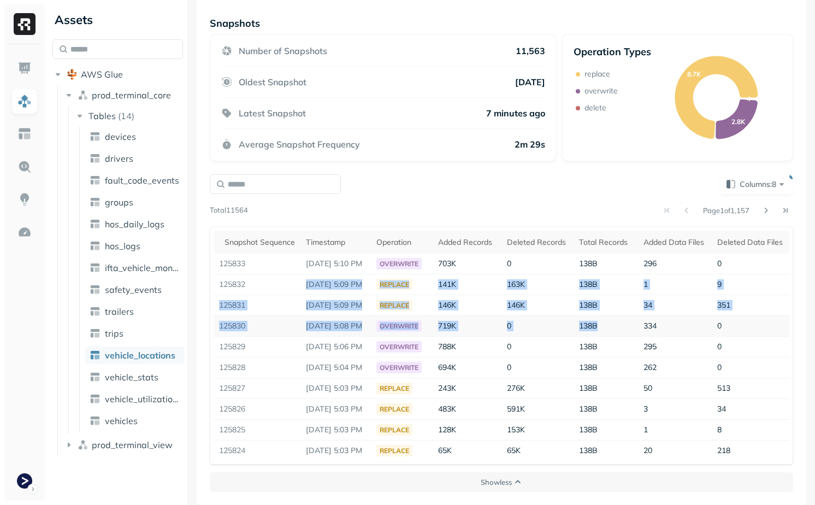
drag, startPoint x: 293, startPoint y: 286, endPoint x: 678, endPoint y: 316, distance: 385.4
click at [678, 316] on tbody "125833 [DATE] 5:10 PM overwrite 703K 0 138B 296 0 125832 [DATE] 5:09 PM replace…" at bounding box center [502, 357] width 576 height 207
click at [678, 316] on td "334" at bounding box center [675, 326] width 74 height 21
drag, startPoint x: 749, startPoint y: 302, endPoint x: 728, endPoint y: 269, distance: 38.8
click at [727, 269] on tbody "125833 [DATE] 5:10 PM overwrite 703K 0 138B 296 0 125832 [DATE] 5:09 PM replace…" at bounding box center [502, 357] width 576 height 207
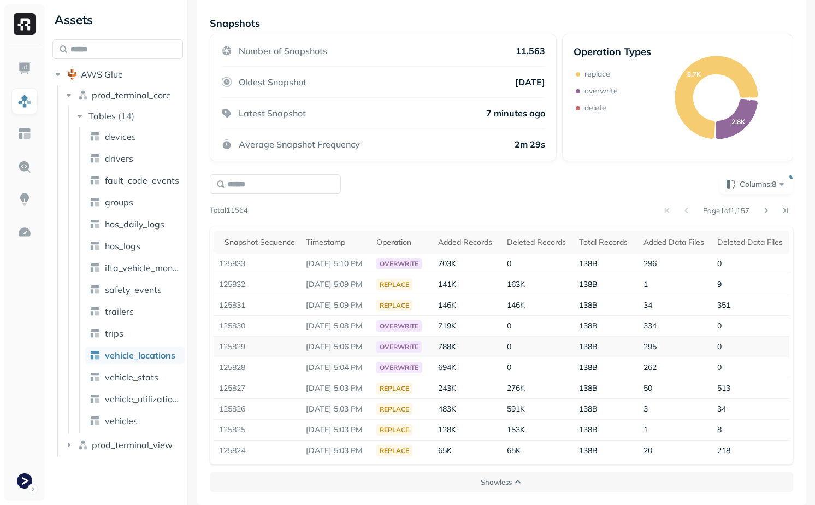
click at [433, 339] on td "overwrite" at bounding box center [402, 347] width 62 height 21
click at [648, 389] on span "50" at bounding box center [648, 388] width 9 height 10
click at [671, 390] on td "50" at bounding box center [675, 388] width 74 height 21
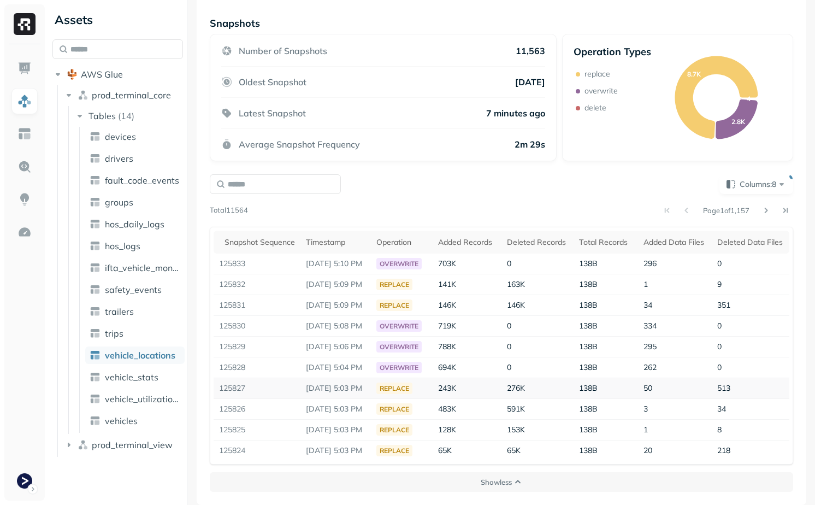
click at [671, 390] on td "50" at bounding box center [675, 388] width 74 height 21
drag, startPoint x: 745, startPoint y: 393, endPoint x: 419, endPoint y: 386, distance: 326.3
click at [419, 386] on tr "125827 [DATE] 5:03 PM replace 243K 276K 138B 50 513" at bounding box center [502, 388] width 576 height 21
click at [552, 389] on td "276K" at bounding box center [538, 388] width 73 height 21
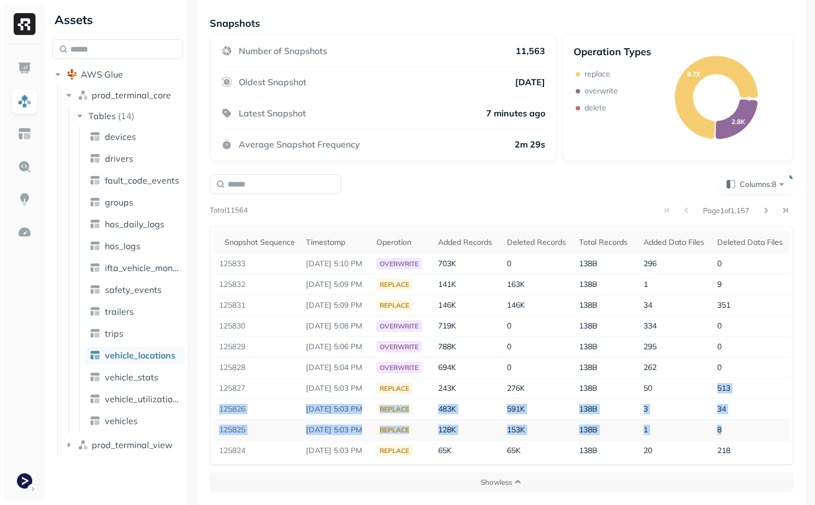
drag, startPoint x: 735, startPoint y: 379, endPoint x: 731, endPoint y: 427, distance: 47.7
click at [731, 426] on tbody "125833 [DATE] 5:10 PM overwrite 703K 0 138B 296 0 125832 [DATE] 5:09 PM replace…" at bounding box center [502, 357] width 576 height 207
click at [731, 427] on td "8" at bounding box center [751, 430] width 78 height 21
drag, startPoint x: 740, startPoint y: 444, endPoint x: 632, endPoint y: 384, distance: 124.3
click at [631, 384] on tbody "125833 [DATE] 5:10 PM overwrite 703K 0 138B 296 0 125832 [DATE] 5:09 PM replace…" at bounding box center [502, 357] width 576 height 207
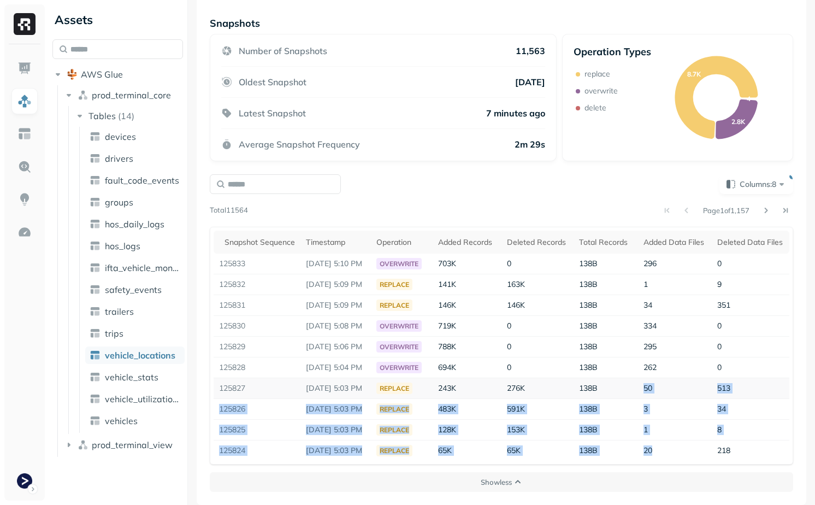
click at [632, 384] on td "138B" at bounding box center [606, 388] width 64 height 21
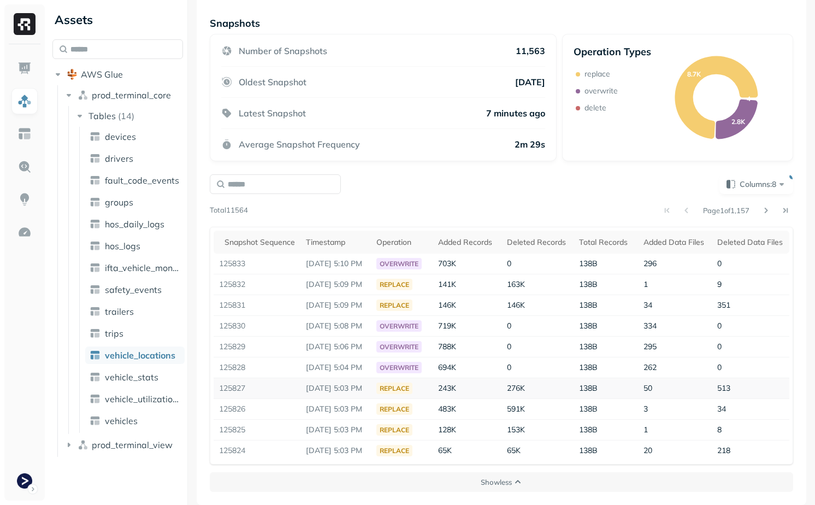
drag, startPoint x: 630, startPoint y: 378, endPoint x: 687, endPoint y: 382, distance: 57.0
click at [687, 382] on tr "125827 [DATE] 5:03 PM replace 243K 276K 138B 50 513" at bounding box center [502, 388] width 576 height 21
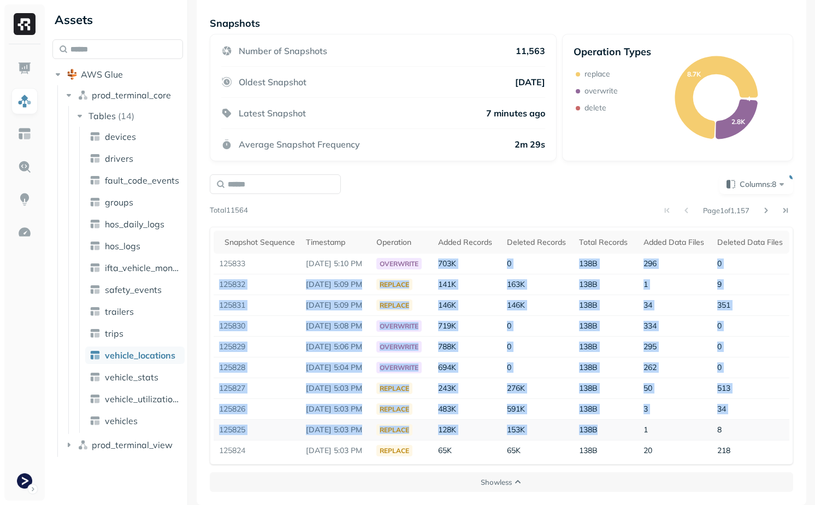
drag, startPoint x: 441, startPoint y: 264, endPoint x: 641, endPoint y: 431, distance: 260.4
click at [641, 431] on tbody "125833 [DATE] 5:10 PM overwrite 703K 0 138B 296 0 125832 [DATE] 5:09 PM replace…" at bounding box center [502, 357] width 576 height 207
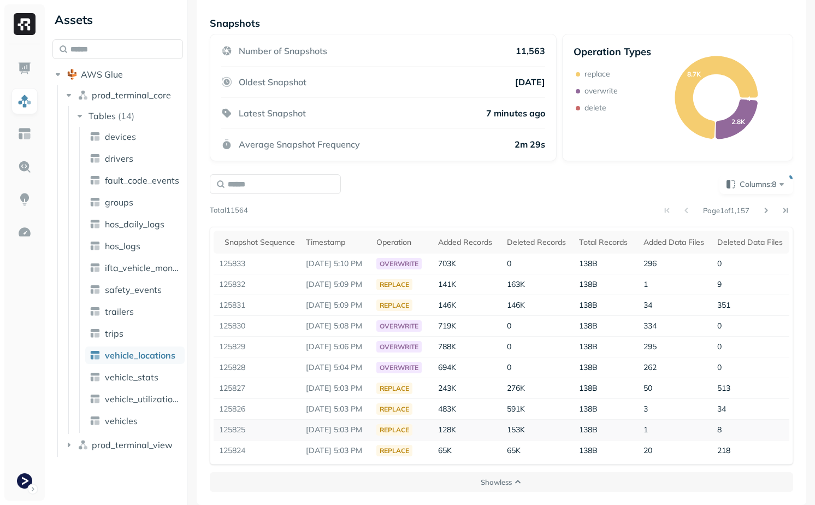
click at [637, 431] on td "138B" at bounding box center [606, 430] width 64 height 21
drag, startPoint x: 762, startPoint y: 308, endPoint x: 749, endPoint y: 280, distance: 31.0
click at [748, 280] on tbody "125833 [DATE] 5:10 PM overwrite 703K 0 138B 296 0 125832 [DATE] 5:09 PM replace…" at bounding box center [502, 357] width 576 height 207
click at [749, 280] on td "9" at bounding box center [751, 284] width 78 height 21
click at [743, 192] on button "Columns: 8" at bounding box center [757, 184] width 74 height 20
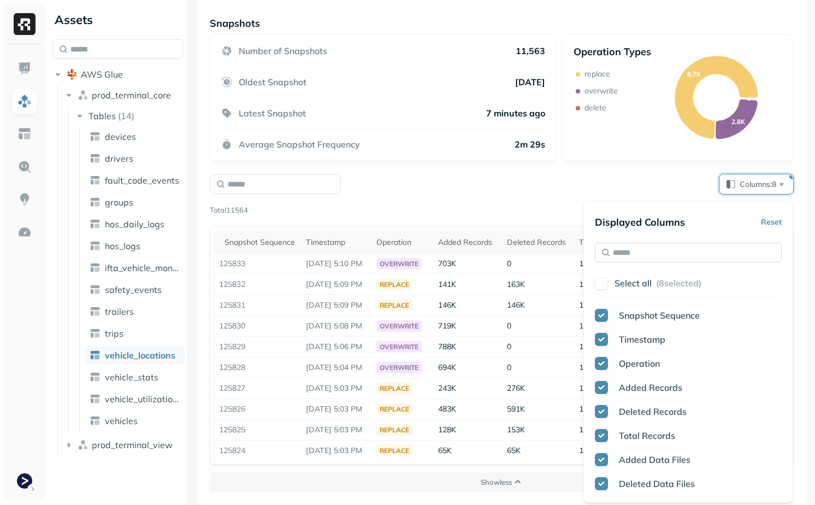
click at [681, 252] on input "text" at bounding box center [688, 253] width 187 height 20
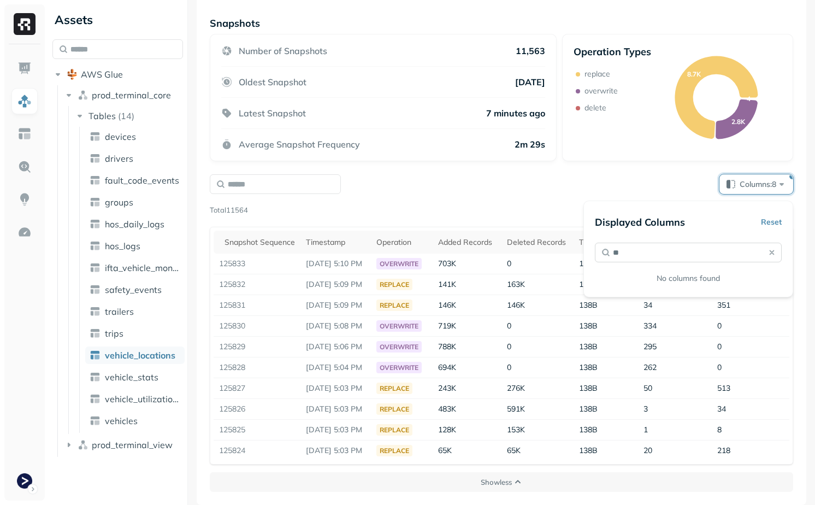
type input "*"
type input "******"
click at [620, 314] on span "Changed" at bounding box center [637, 315] width 37 height 11
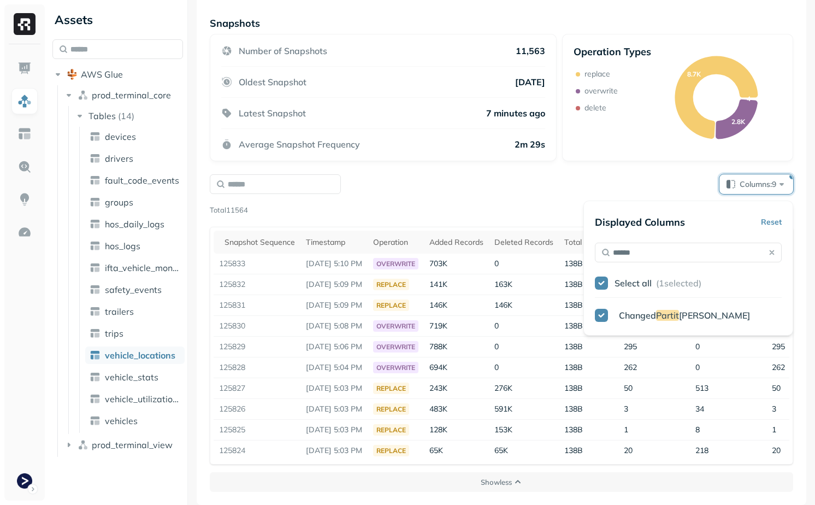
click at [521, 179] on div "Columns: 9" at bounding box center [502, 184] width 584 height 20
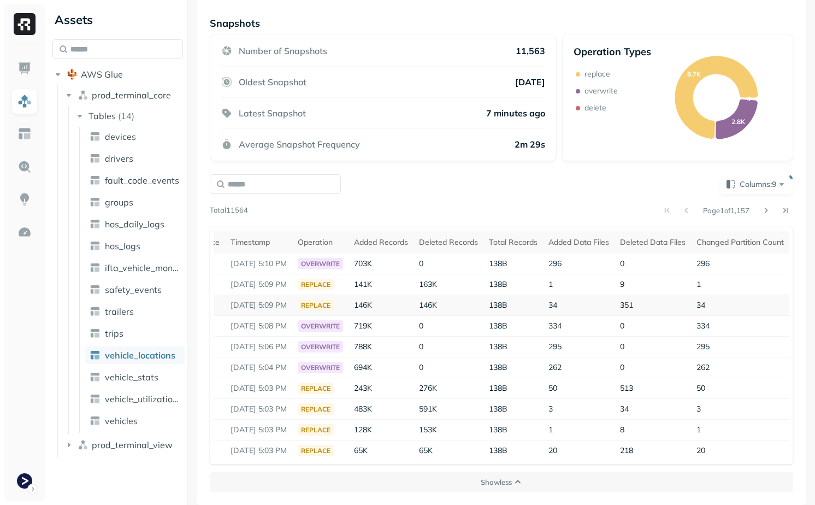
scroll to position [0, 93]
